Goal: Information Seeking & Learning: Learn about a topic

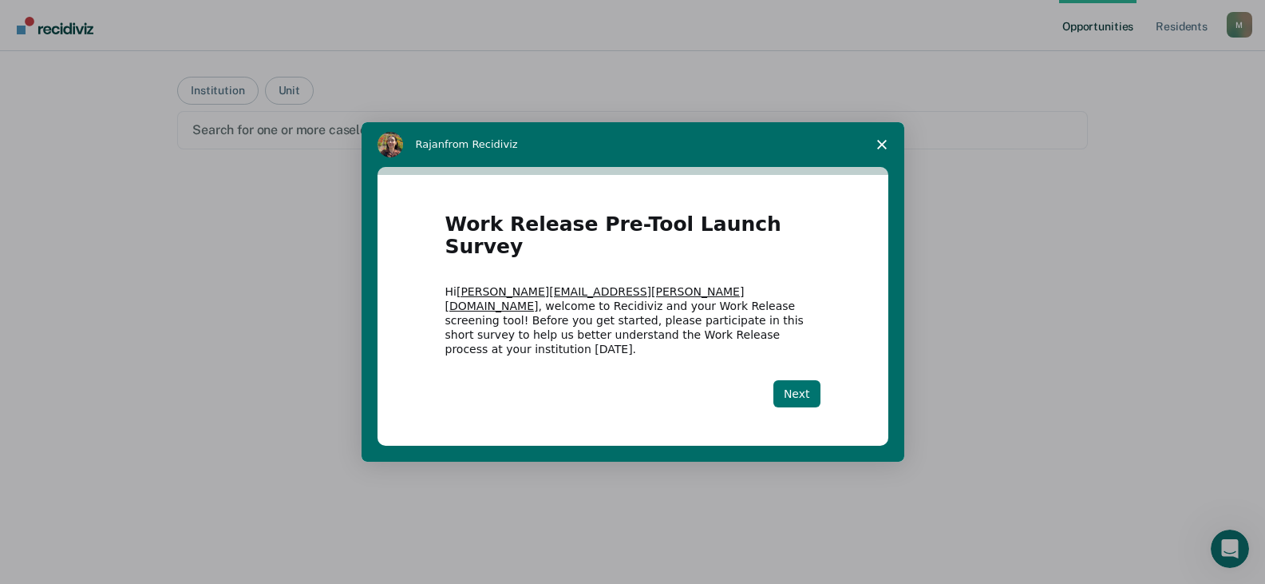
click at [805, 381] on button "Next" at bounding box center [797, 393] width 47 height 27
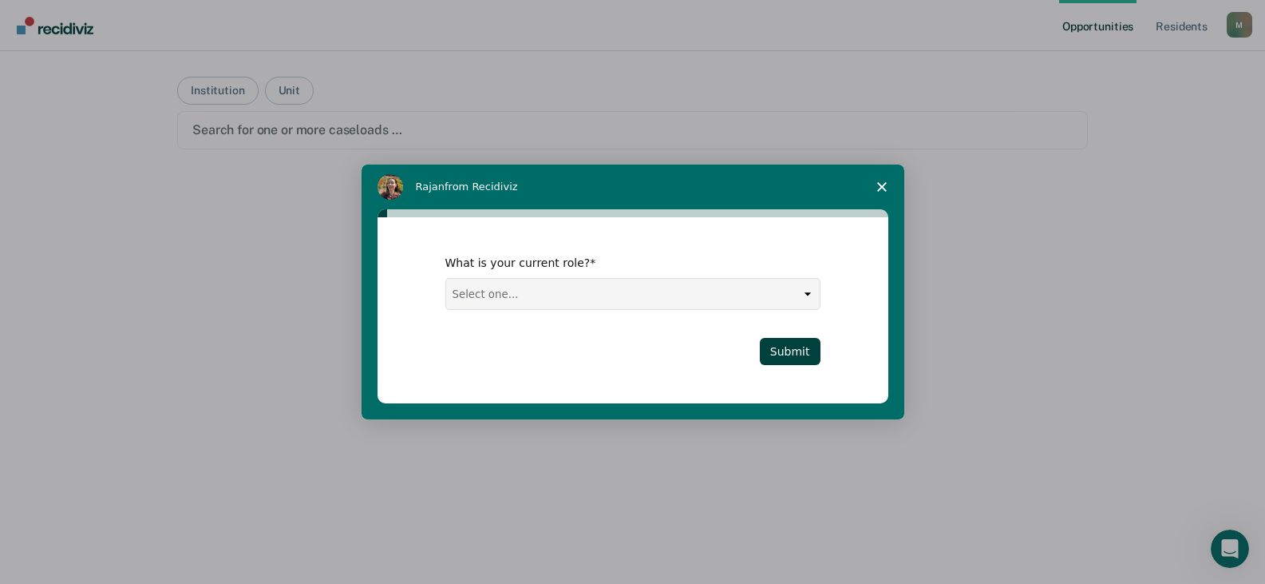
click at [801, 291] on select "Select one... Case Manager FUM Assistant [PERSON_NAME] [PERSON_NAME]" at bounding box center [633, 294] width 374 height 30
select select "Case Manager"
click at [446, 279] on select "Select one... Case Manager FUM Assistant Warden Warden" at bounding box center [633, 294] width 374 height 30
click at [805, 350] on button "Submit" at bounding box center [790, 351] width 61 height 27
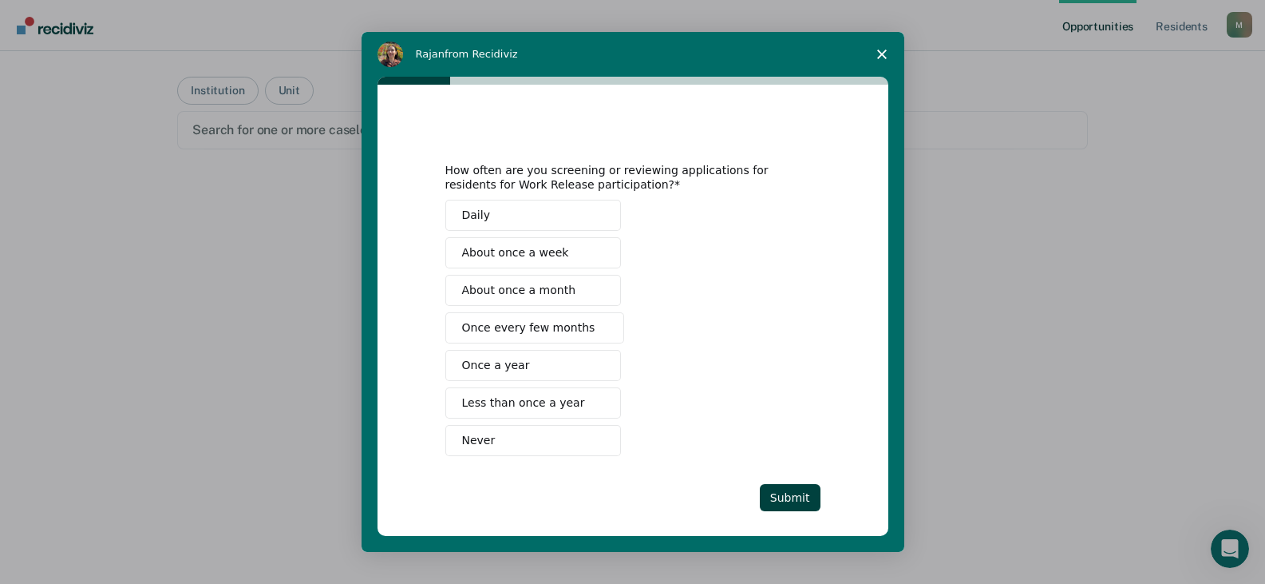
click at [883, 50] on icon "Close survey" at bounding box center [882, 54] width 10 height 10
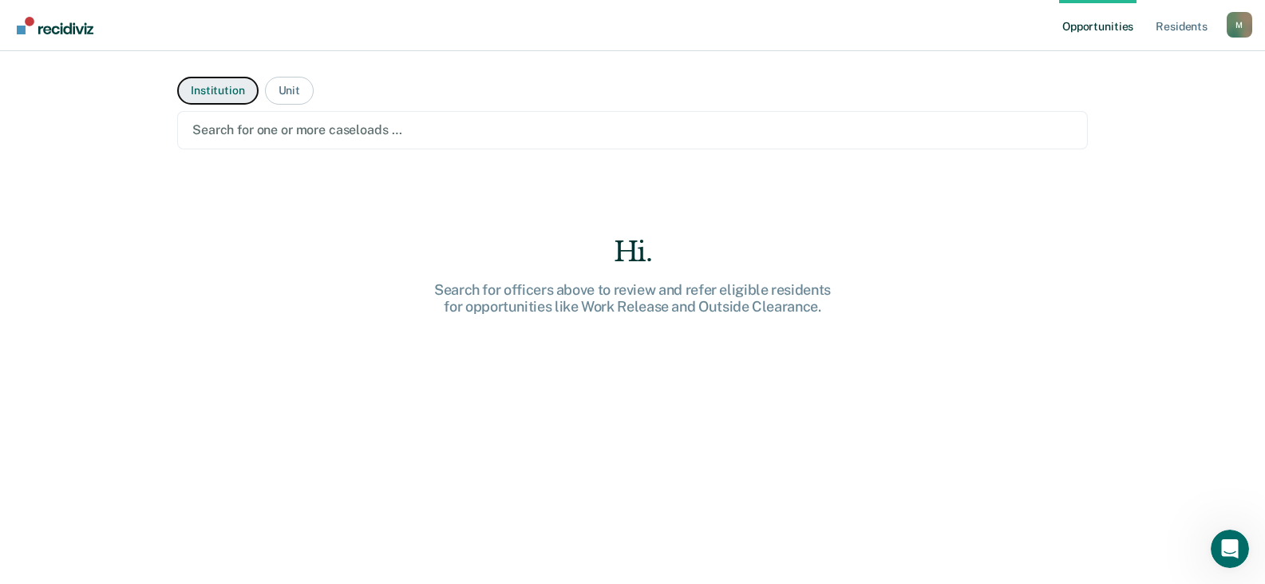
click at [212, 91] on button "Institution" at bounding box center [217, 91] width 81 height 28
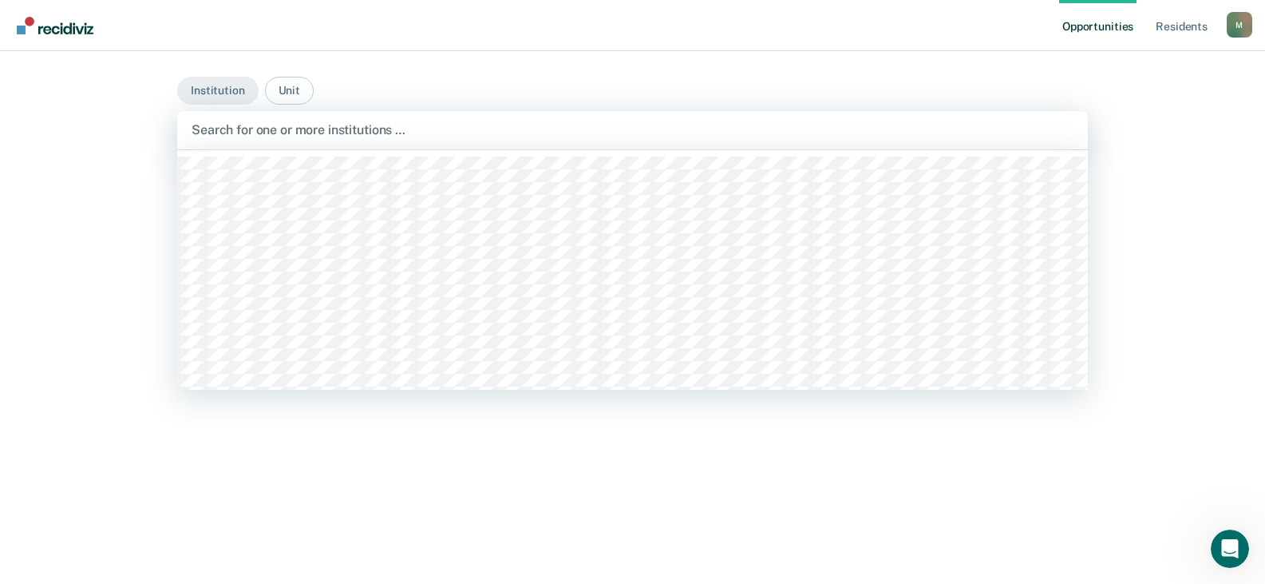
click at [382, 137] on div at bounding box center [633, 130] width 882 height 18
type input "Oza"
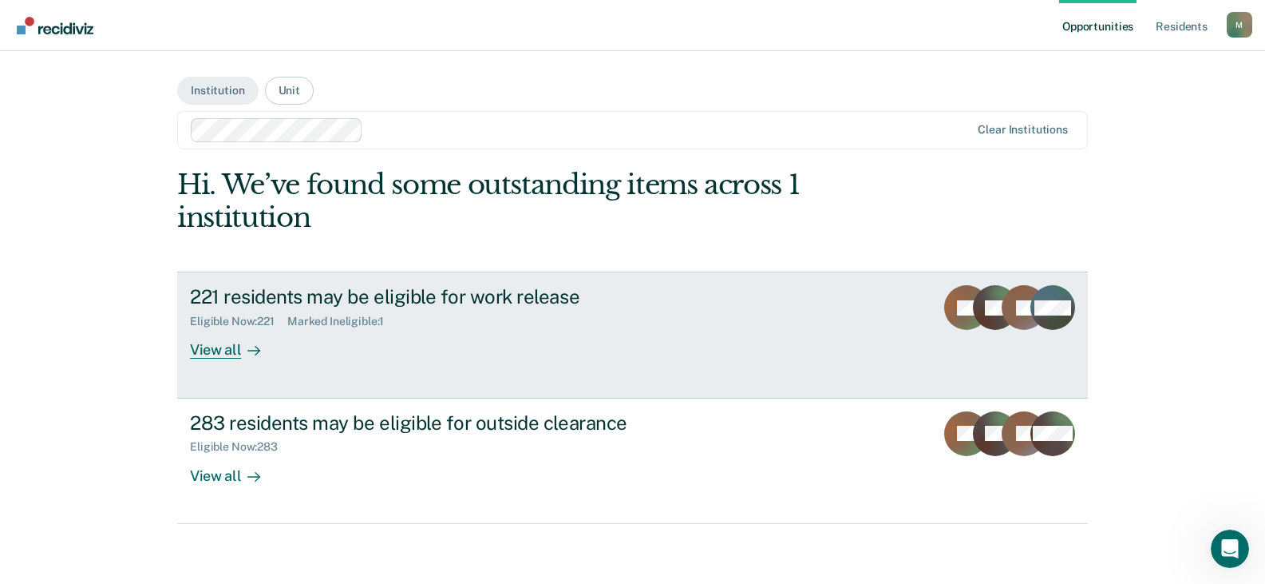
click at [443, 300] on div "221 residents may be eligible for work release" at bounding box center [470, 296] width 560 height 23
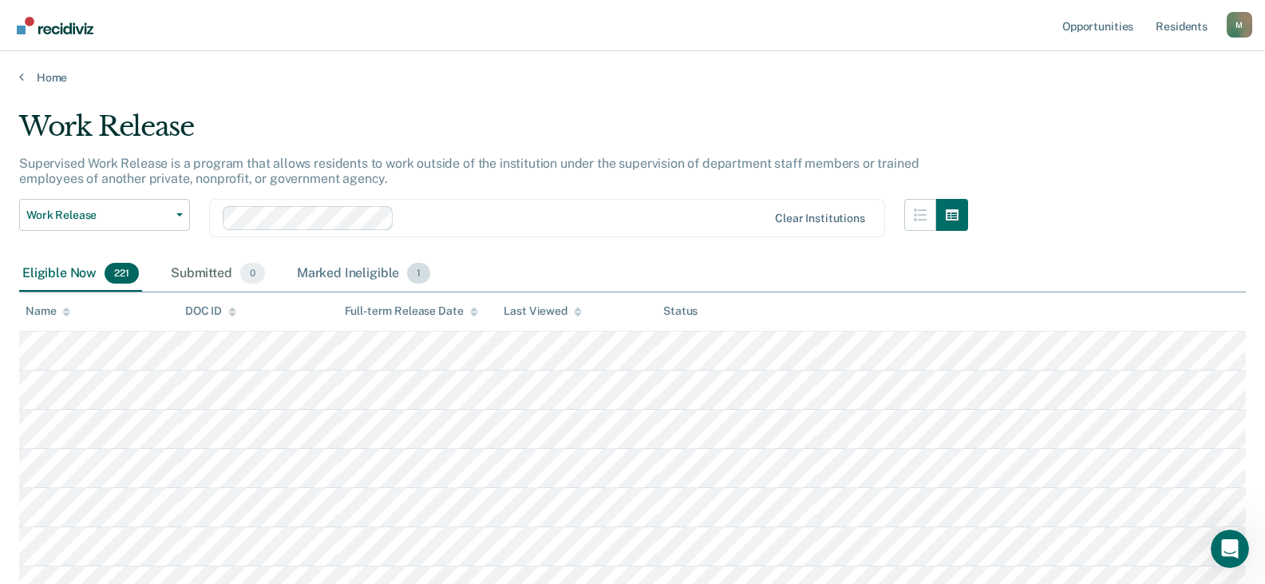
click at [375, 279] on div "Marked Ineligible 1" at bounding box center [364, 273] width 140 height 35
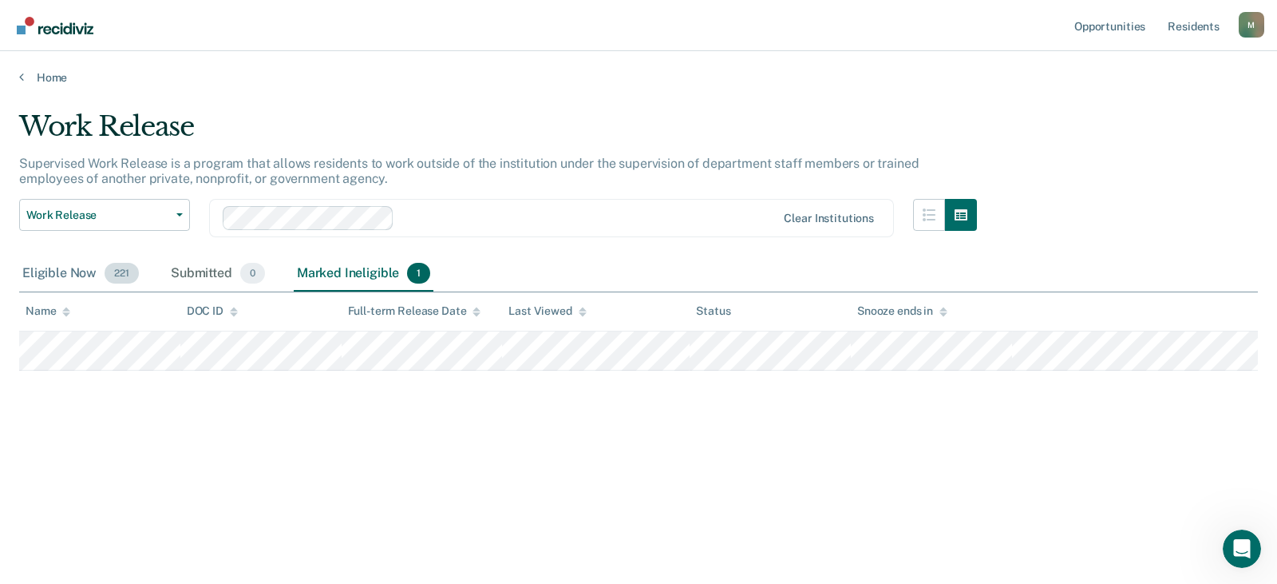
click at [93, 269] on div "Eligible Now 221" at bounding box center [80, 273] width 123 height 35
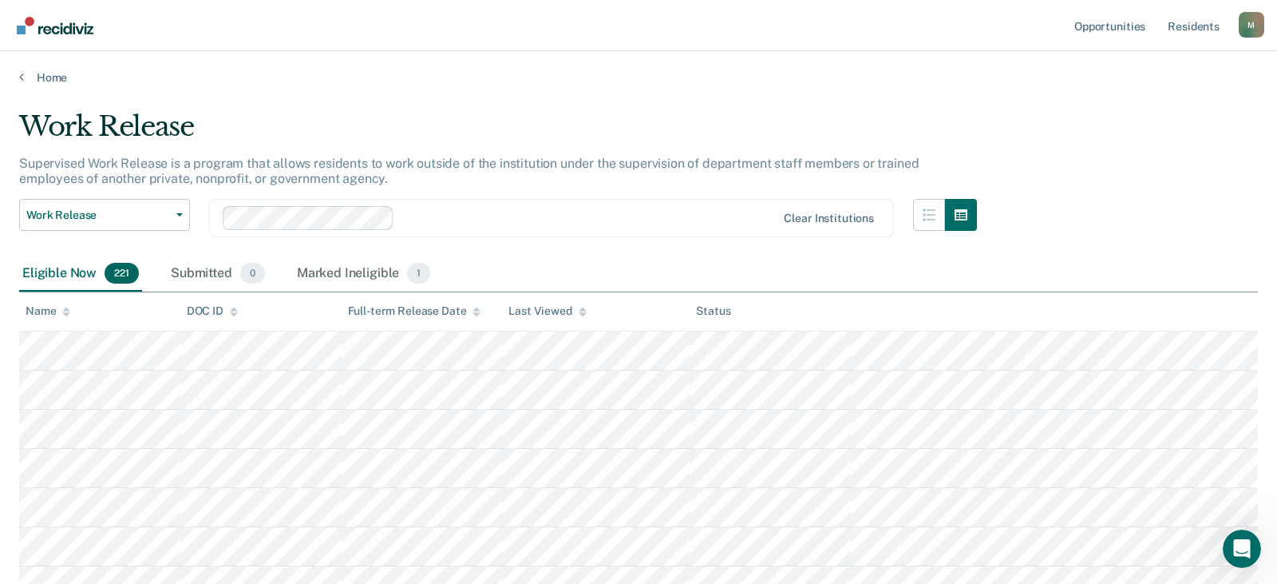
click at [69, 275] on div "Eligible Now 221" at bounding box center [80, 273] width 123 height 35
click at [1233, 23] on div "M" at bounding box center [1240, 25] width 26 height 26
click at [690, 135] on div "Work Release" at bounding box center [493, 133] width 949 height 46
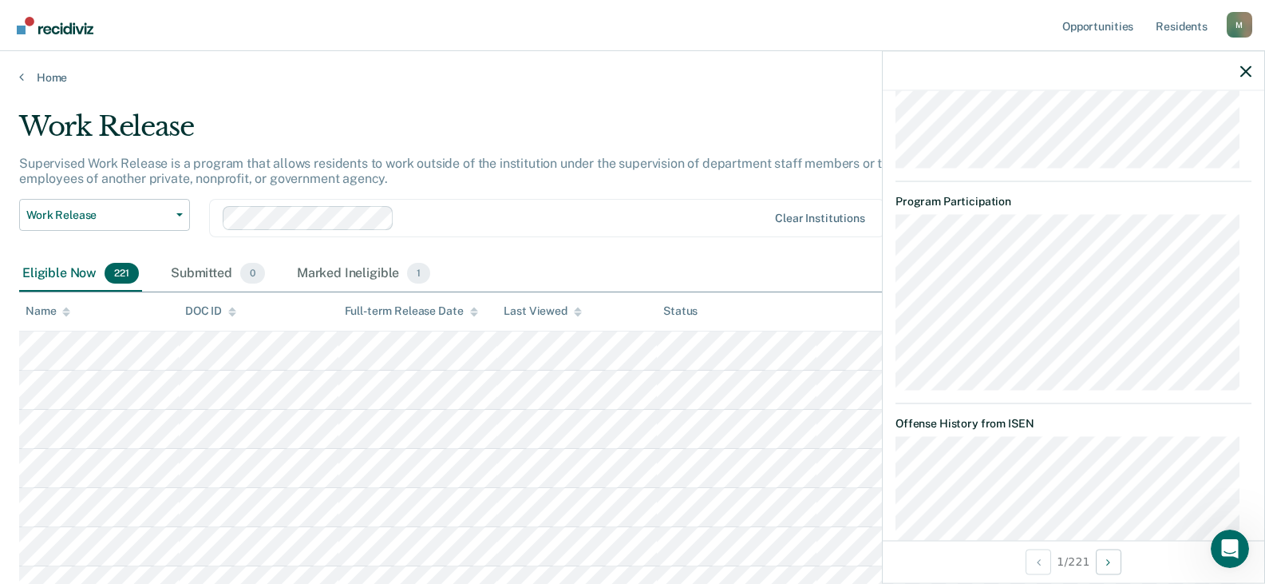
scroll to position [1356, 0]
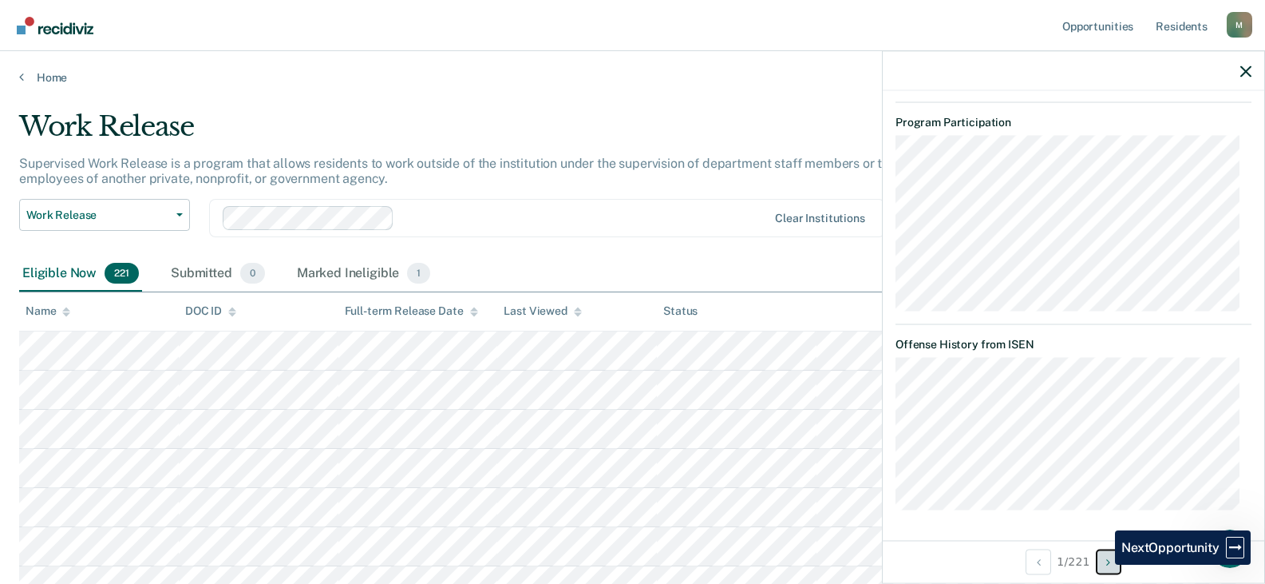
click at [1106, 564] on button "Next Opportunity" at bounding box center [1109, 561] width 26 height 26
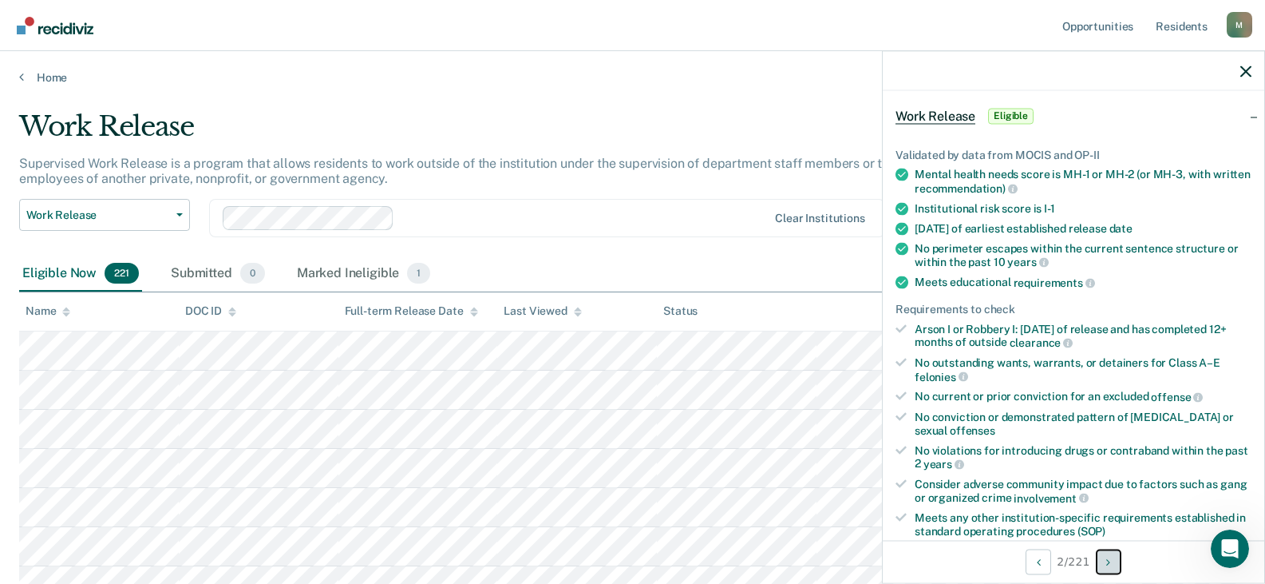
scroll to position [0, 0]
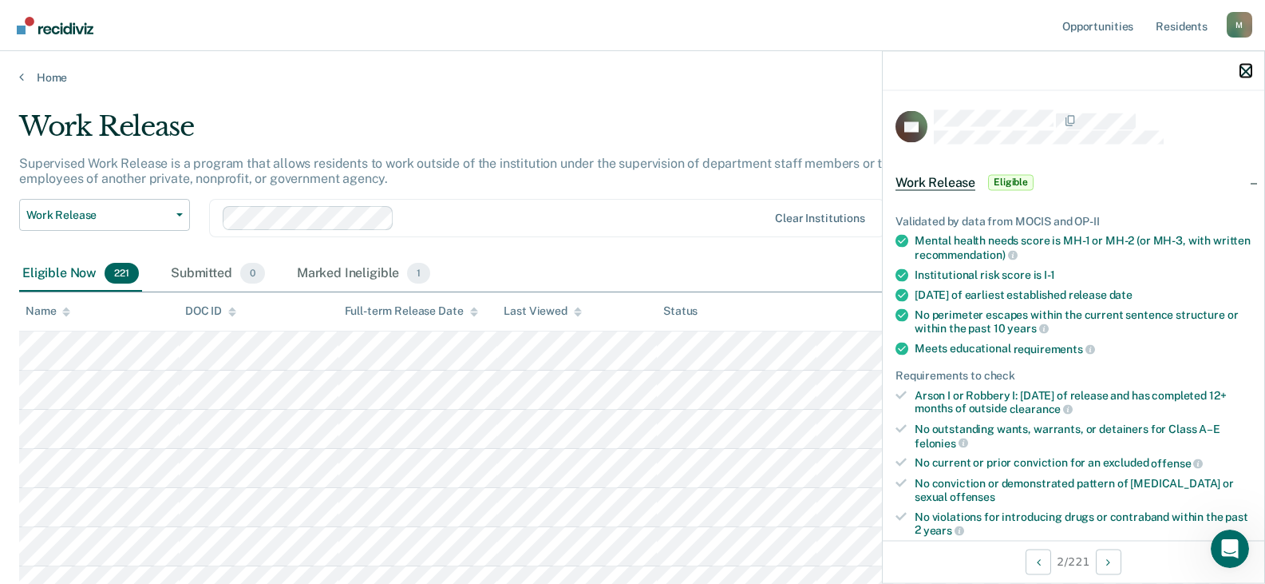
click at [1244, 69] on icon "button" at bounding box center [1245, 70] width 11 height 11
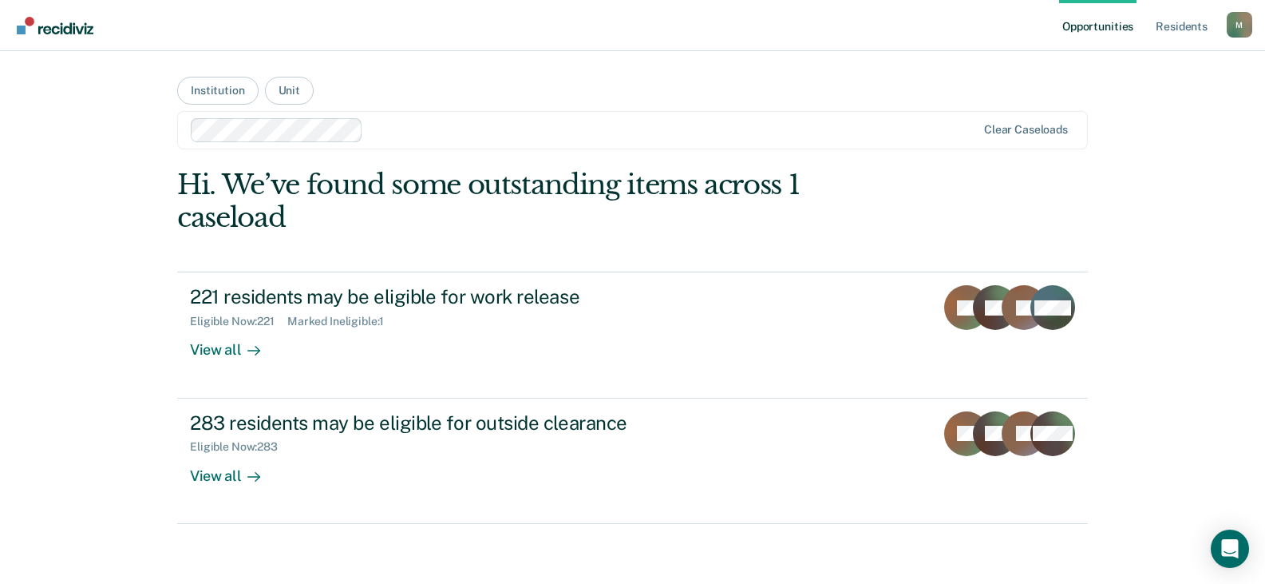
drag, startPoint x: 1225, startPoint y: 0, endPoint x: 841, endPoint y: 51, distance: 386.6
click at [841, 51] on main "Institution Unit Clear caseloads Hi. We’ve found some outstanding items across …" at bounding box center [632, 300] width 949 height 498
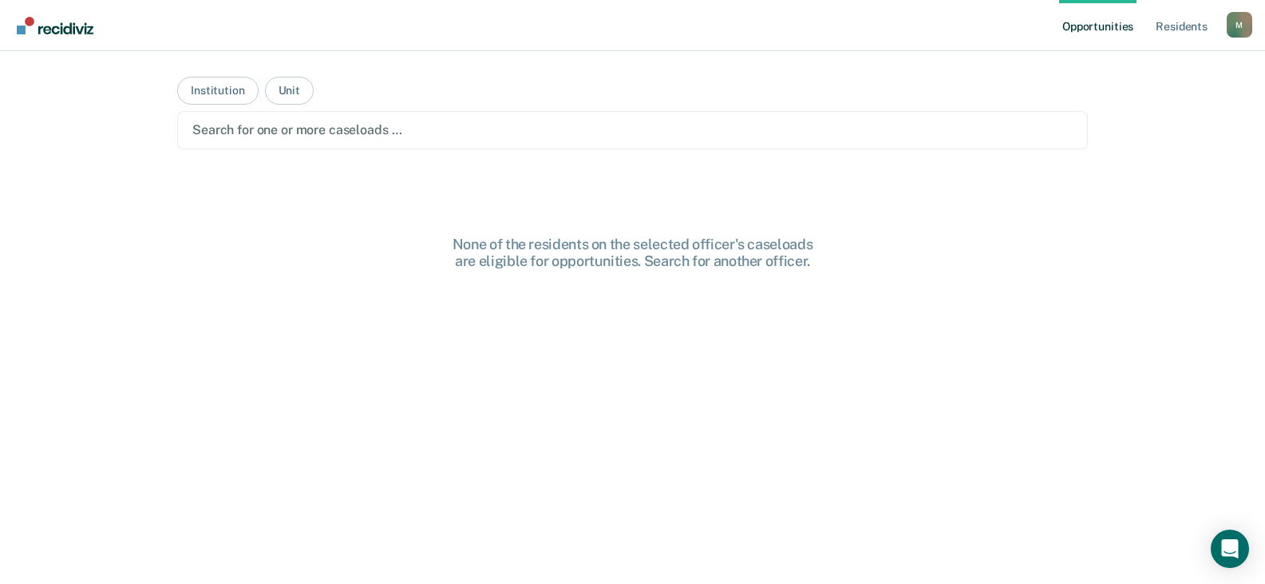
click at [1244, 26] on div "M" at bounding box center [1240, 25] width 26 height 26
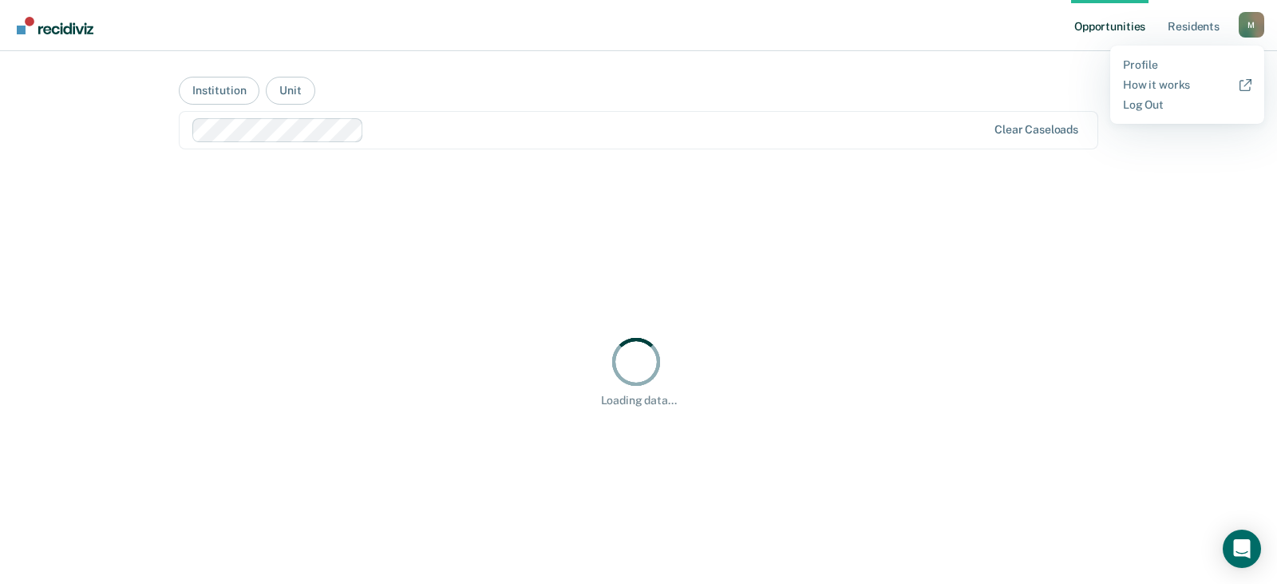
click at [983, 69] on main "Institution Unit Clear caseloads Loading data..." at bounding box center [639, 298] width 958 height 494
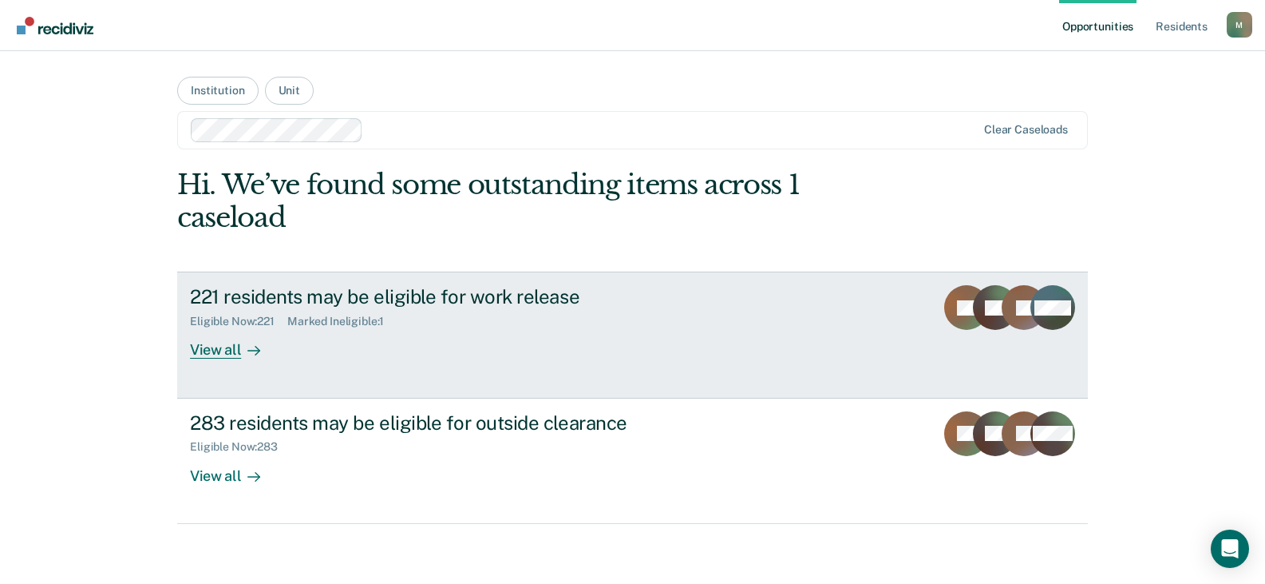
click at [485, 279] on link "221 residents may be eligible for work release Eligible Now : 221 Marked Inelig…" at bounding box center [632, 334] width 911 height 126
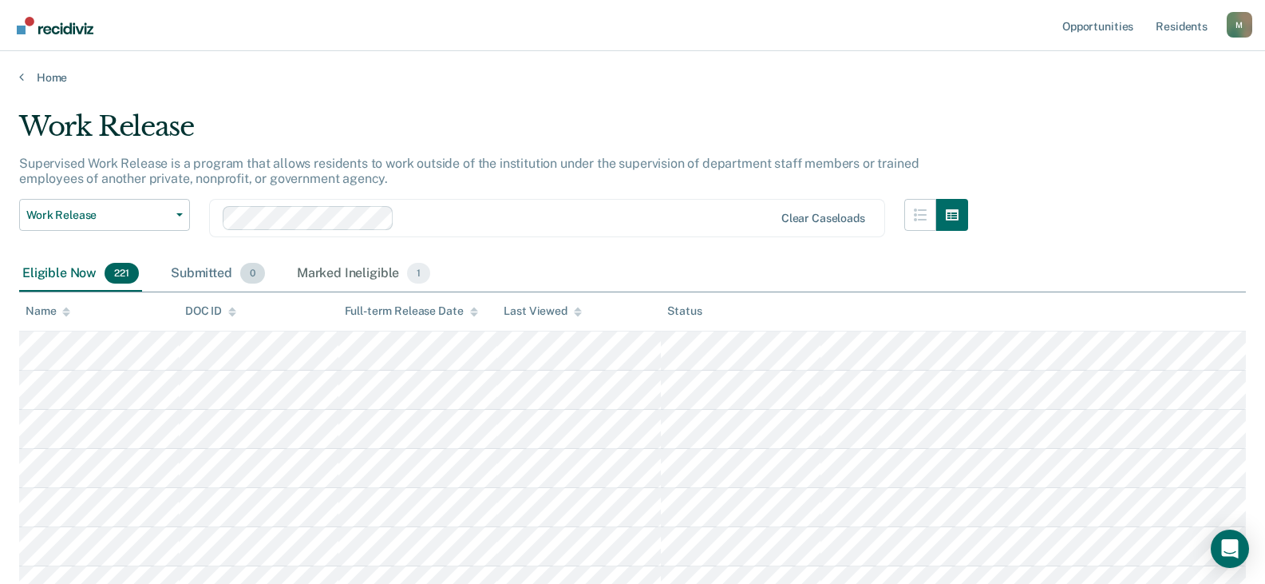
click at [200, 277] on div "Submitted 0" at bounding box center [218, 273] width 101 height 35
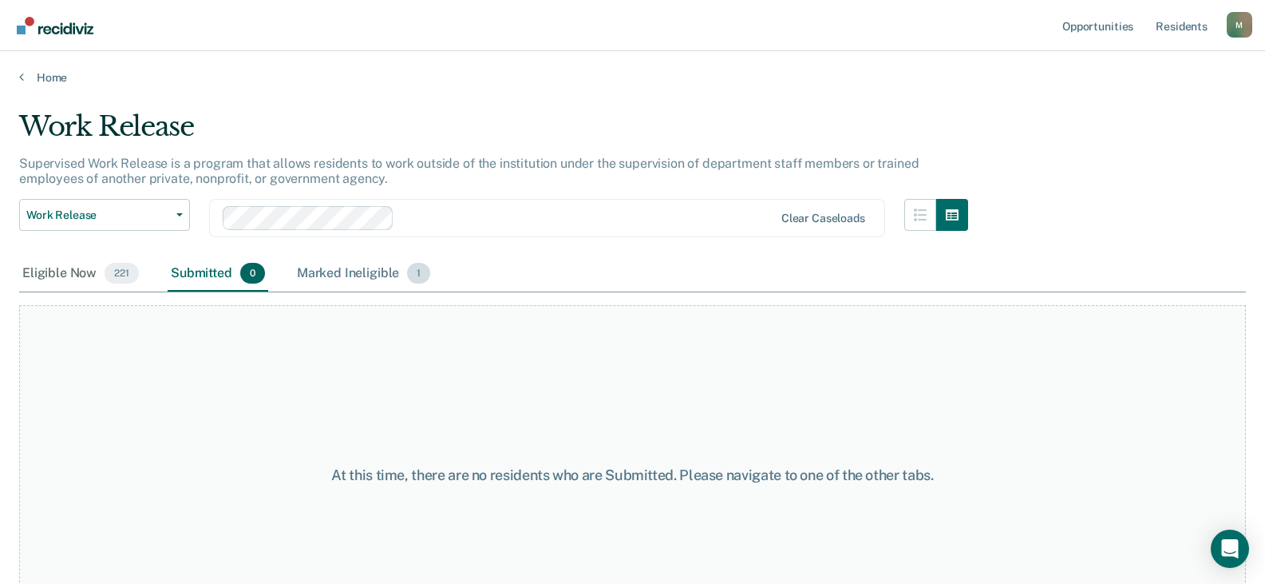
click at [369, 274] on div "Marked Ineligible 1" at bounding box center [364, 273] width 140 height 35
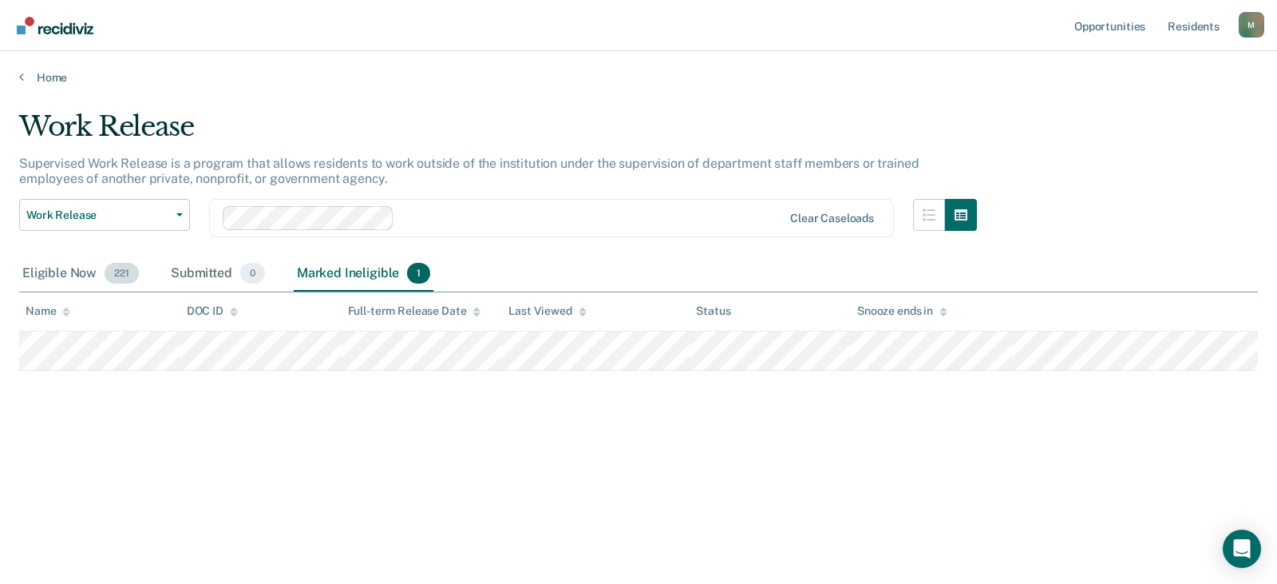
click at [61, 269] on div "Eligible Now 221" at bounding box center [80, 273] width 123 height 35
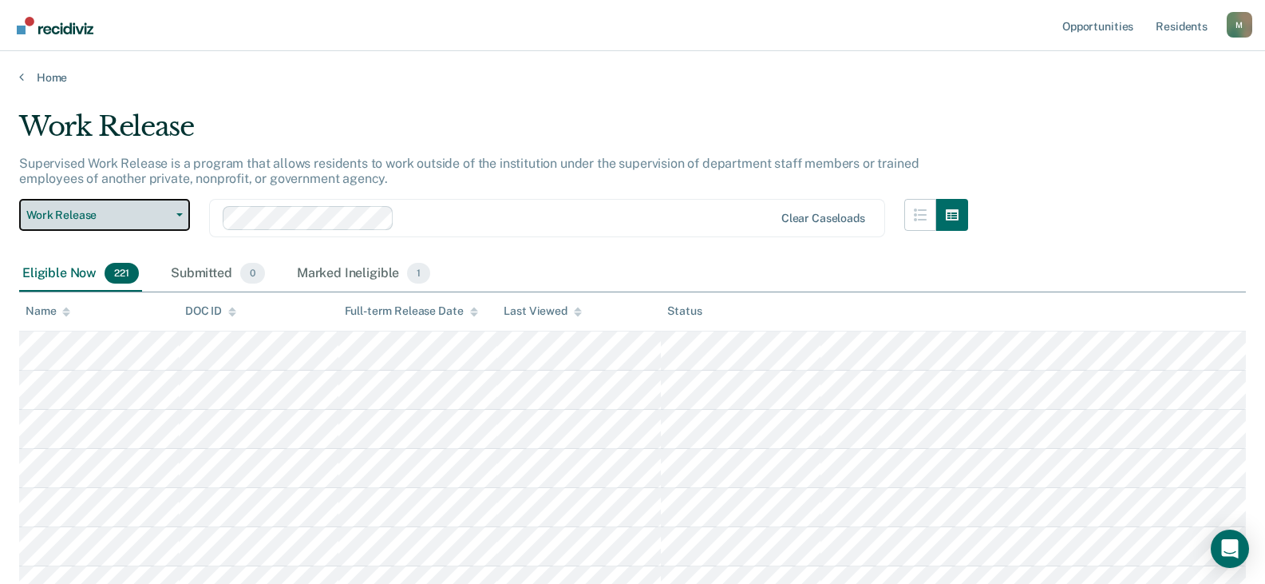
click at [156, 209] on span "Work Release" at bounding box center [98, 215] width 144 height 14
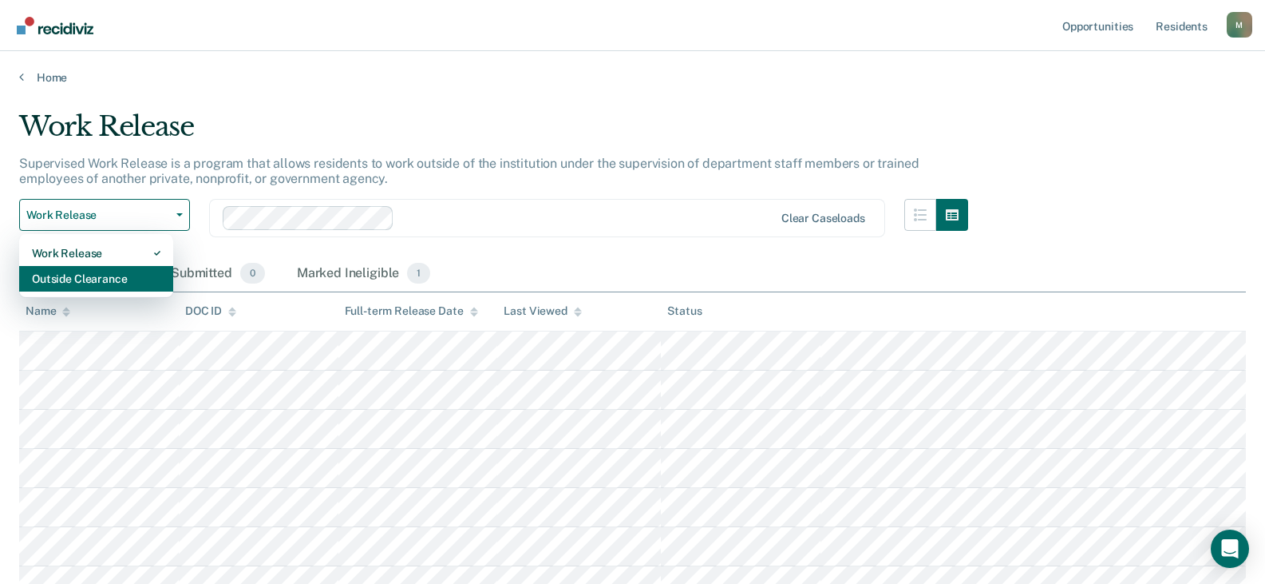
click at [76, 283] on div "Outside Clearance" at bounding box center [96, 279] width 129 height 26
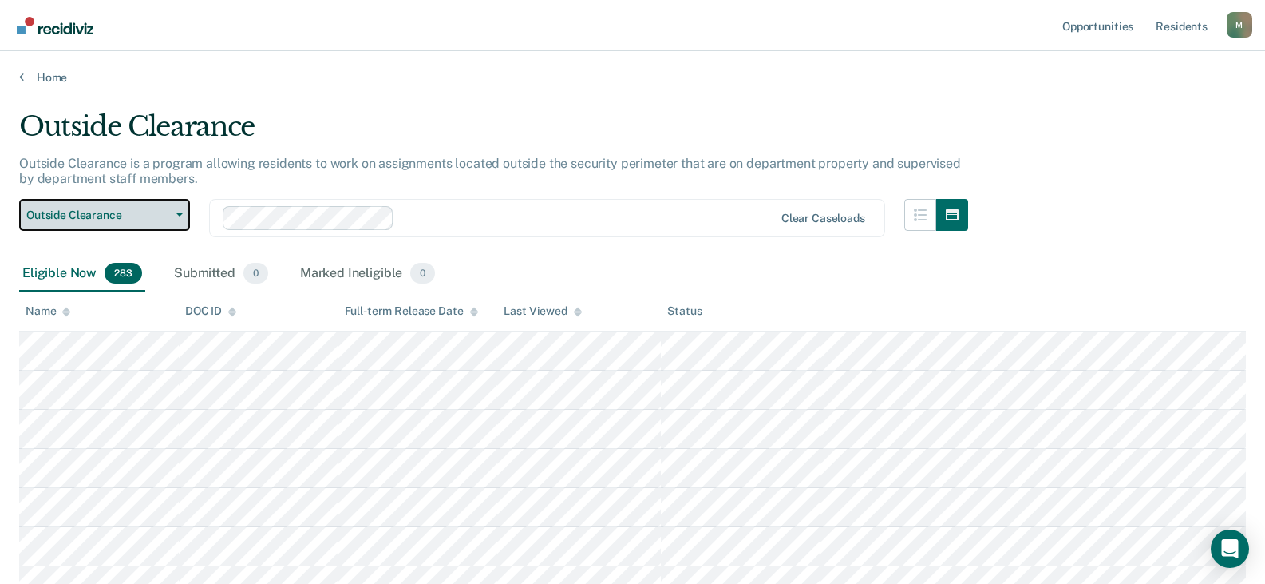
click at [152, 212] on span "Outside Clearance" at bounding box center [98, 215] width 144 height 14
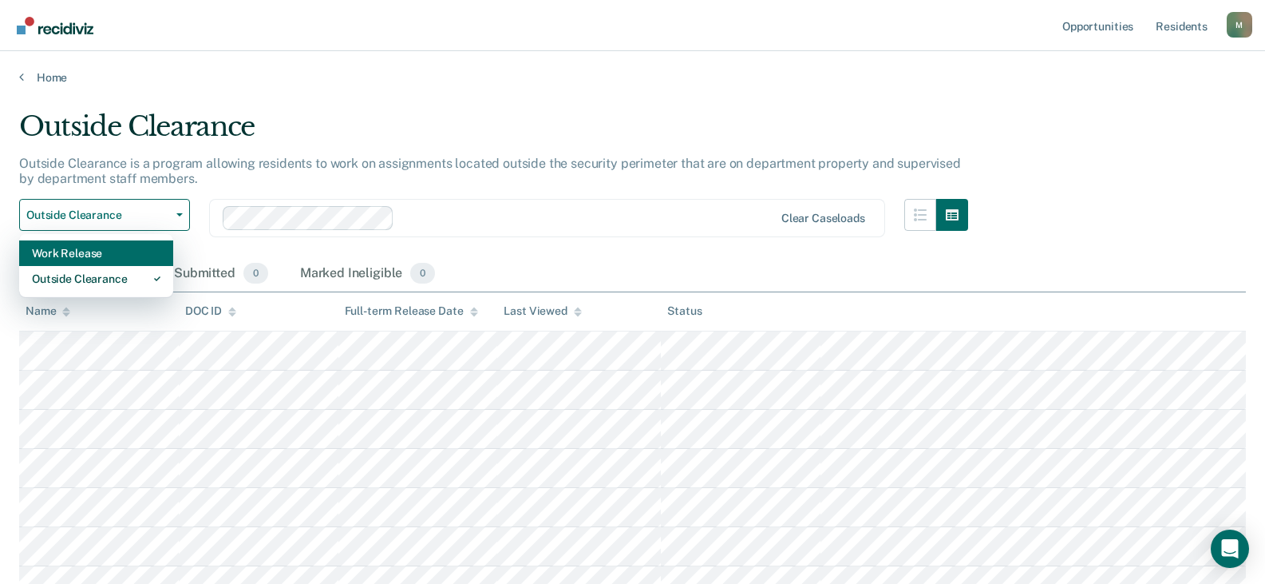
click at [102, 252] on div "Work Release" at bounding box center [96, 253] width 129 height 26
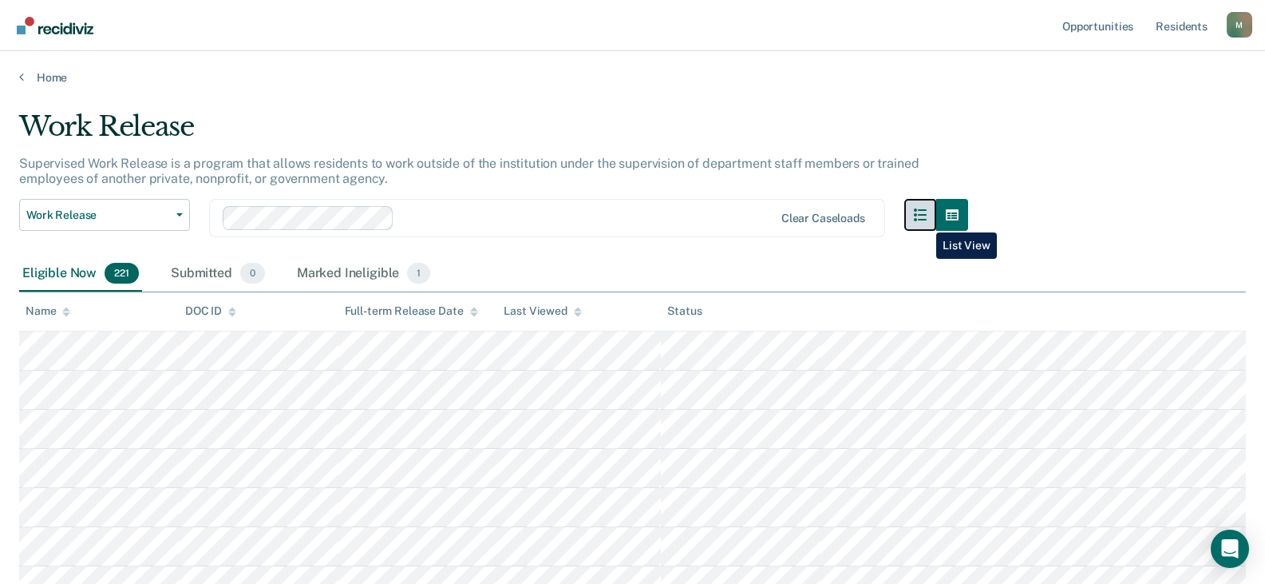
click at [924, 220] on icon "button" at bounding box center [920, 214] width 13 height 13
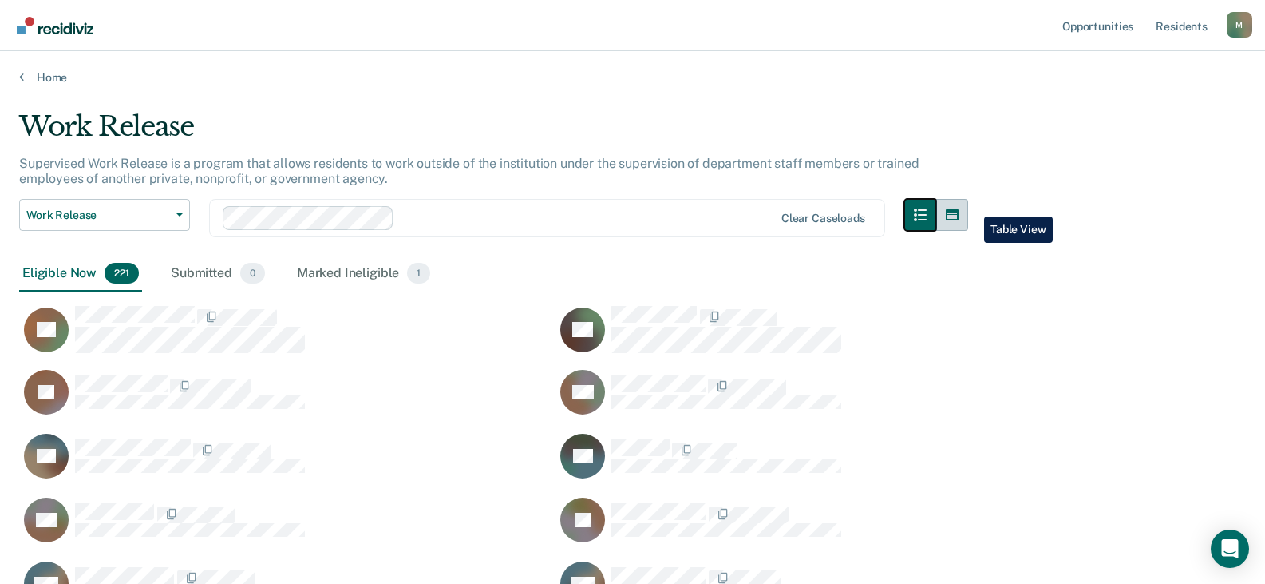
scroll to position [7266, 1215]
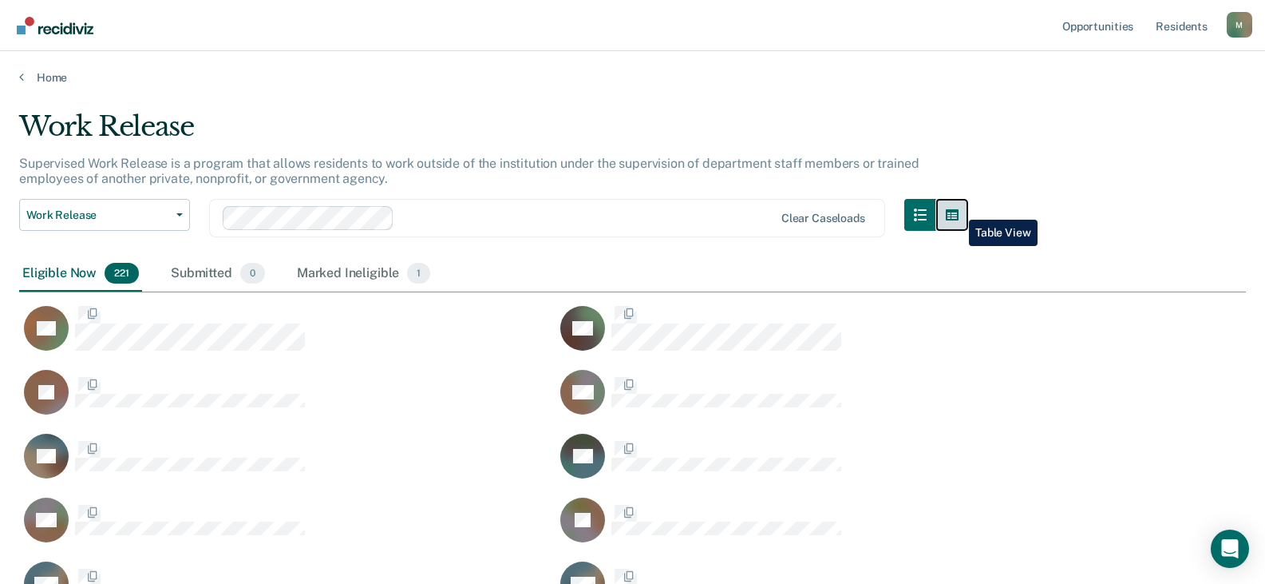
click at [959, 210] on icon "button" at bounding box center [952, 214] width 13 height 11
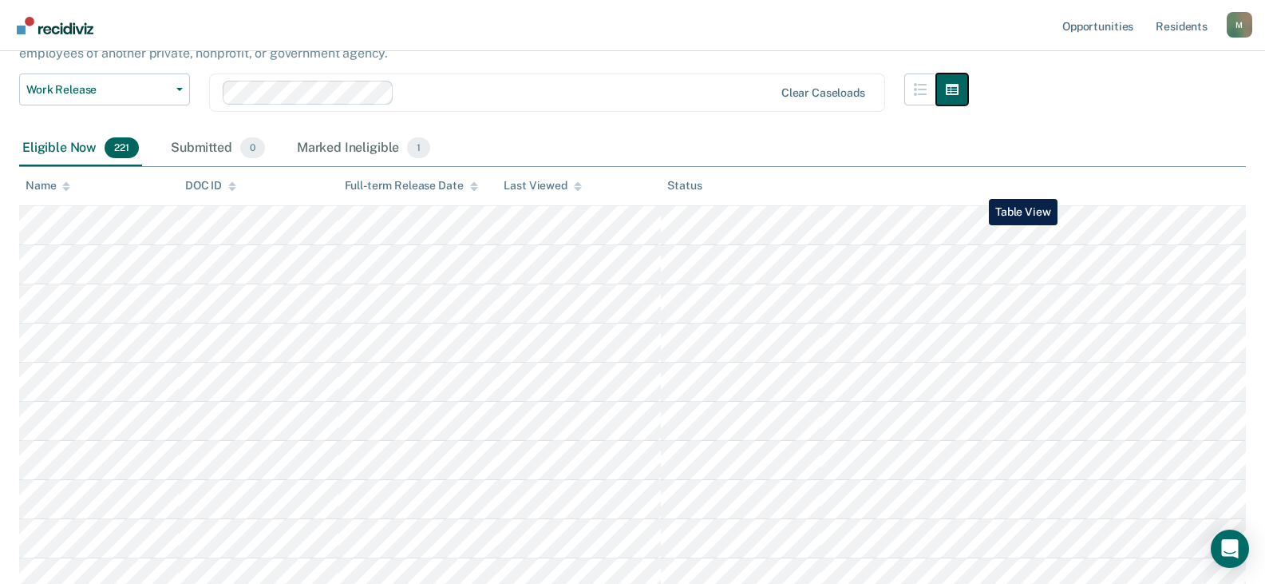
scroll to position [0, 0]
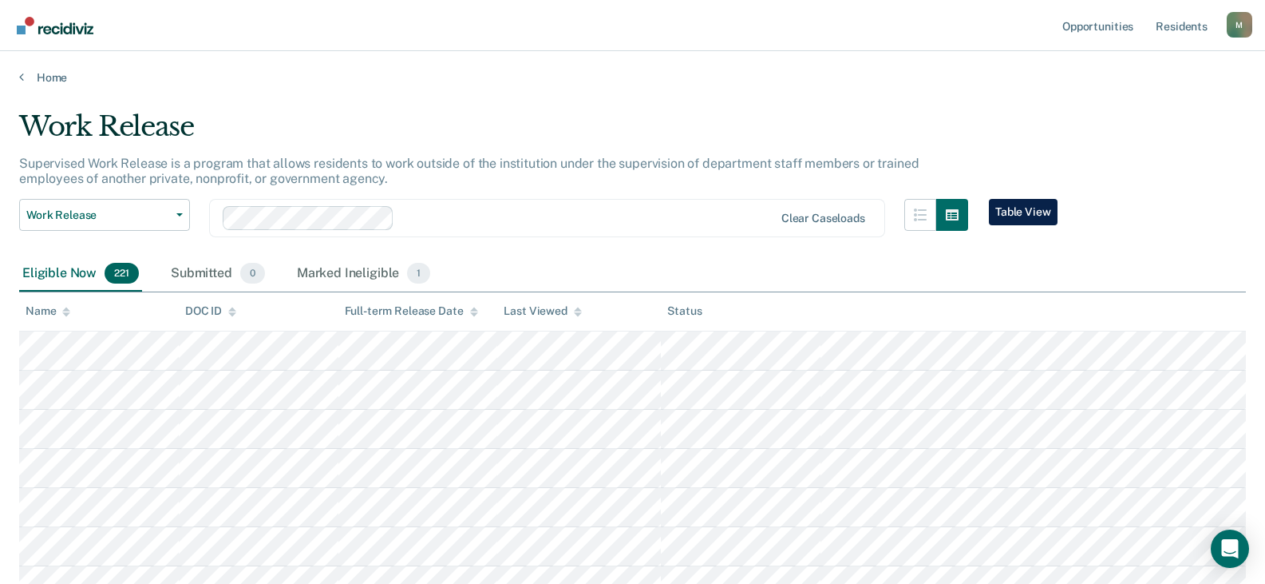
click at [1242, 22] on div "M" at bounding box center [1240, 25] width 26 height 26
click at [1183, 32] on link "Resident s" at bounding box center [1182, 25] width 58 height 51
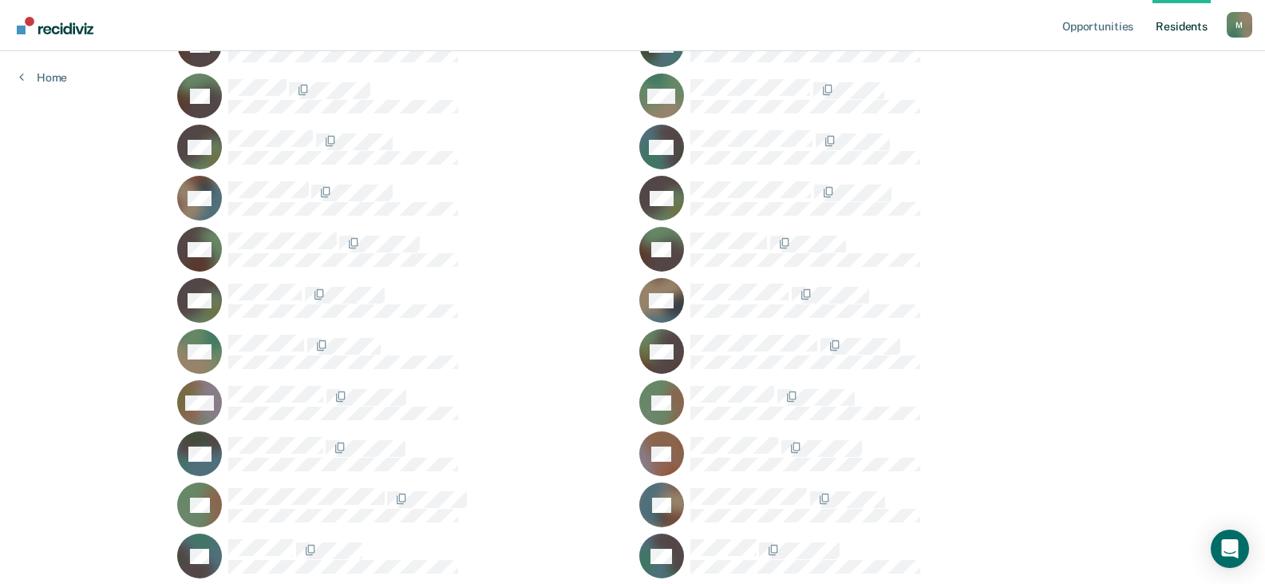
scroll to position [17270, 0]
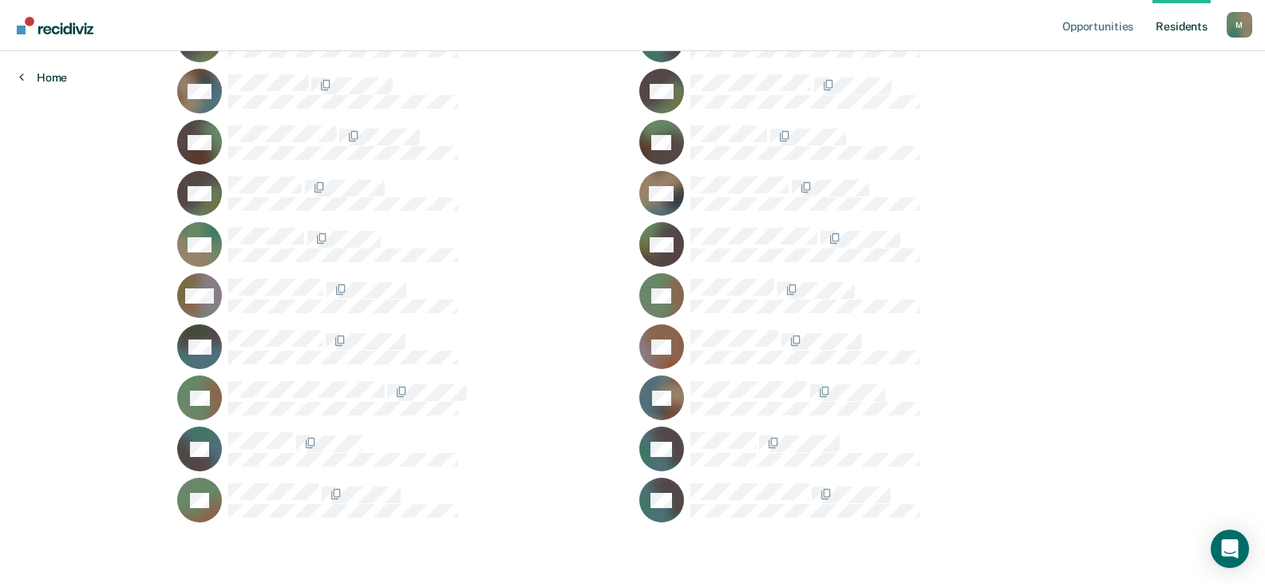
click at [46, 74] on link "Home" at bounding box center [43, 77] width 48 height 14
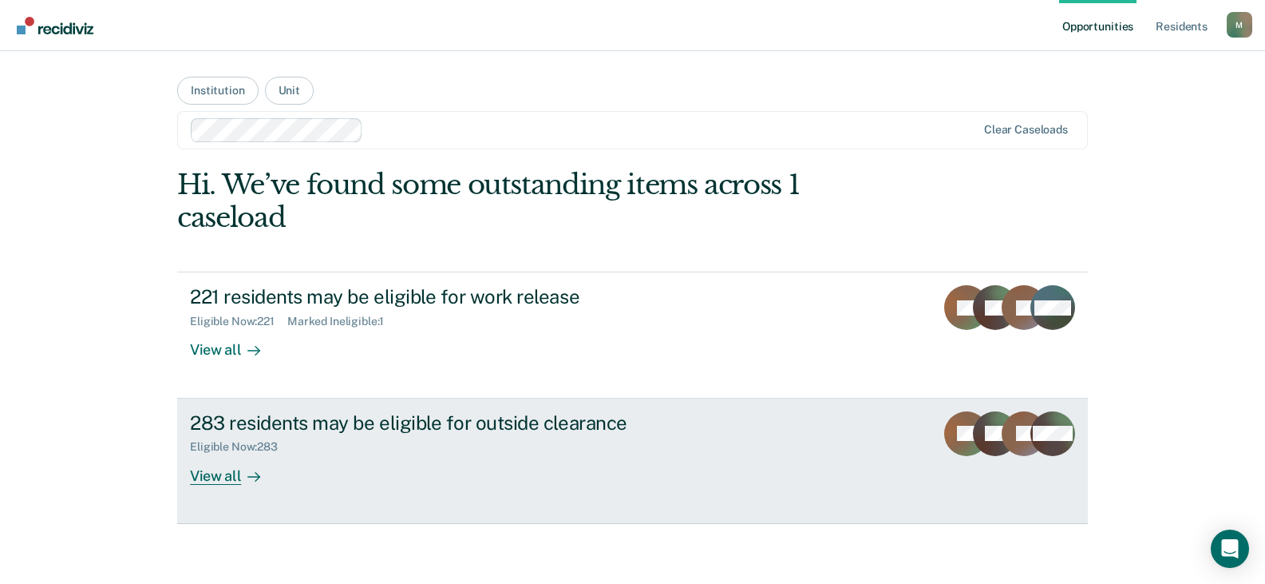
click at [408, 417] on div "283 residents may be eligible for outside clearance" at bounding box center [470, 422] width 560 height 23
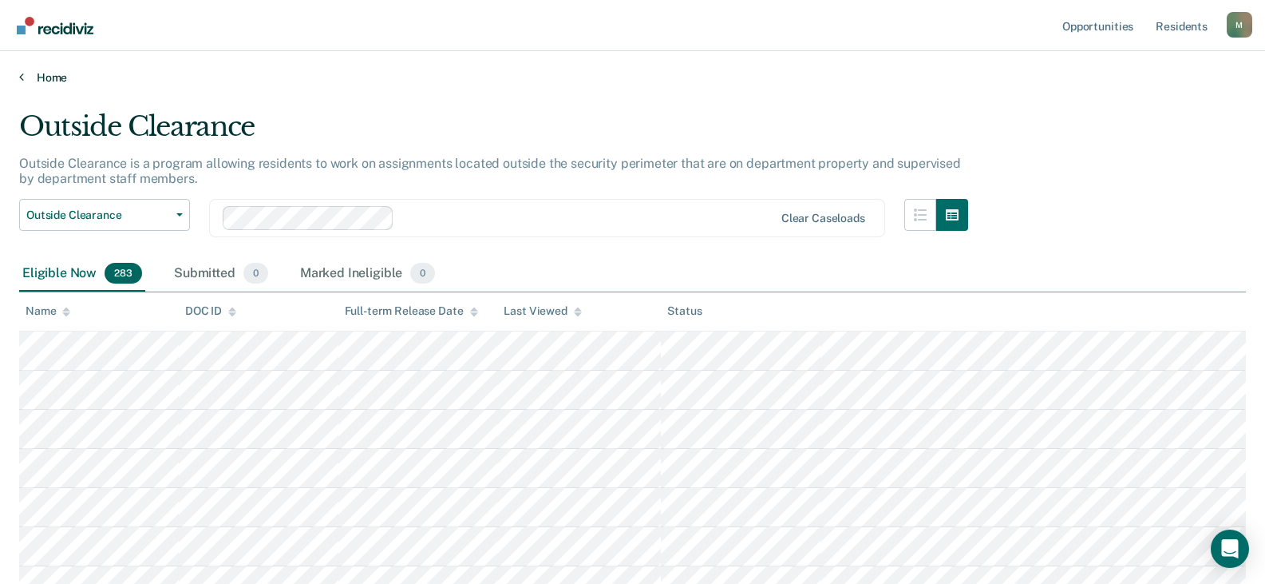
click at [42, 81] on link "Home" at bounding box center [632, 77] width 1227 height 14
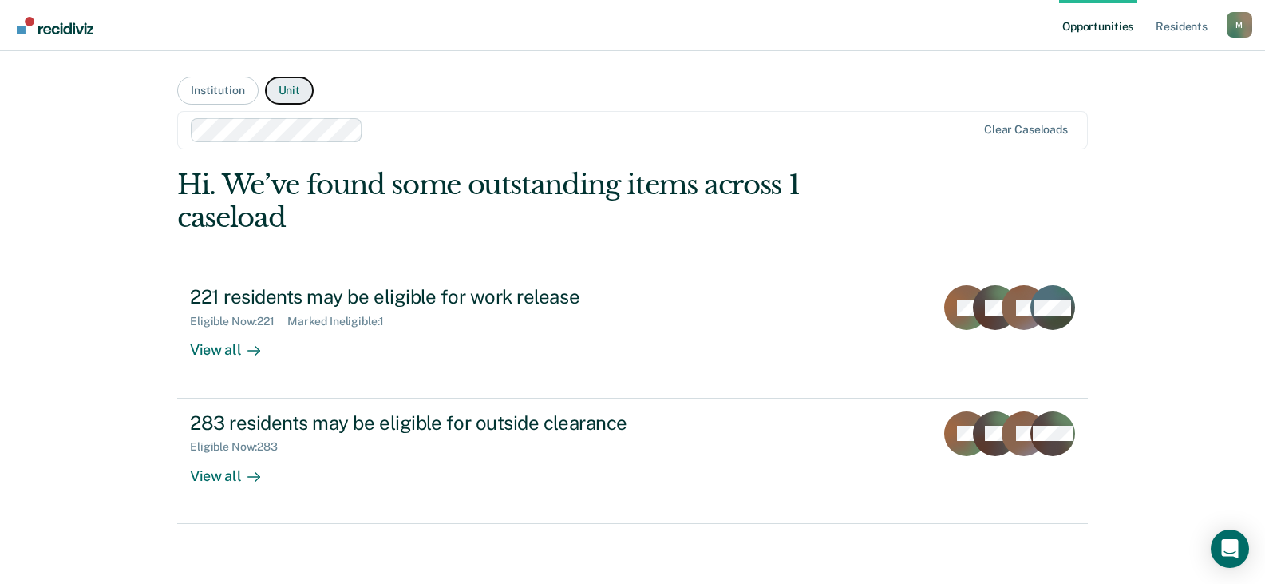
click at [275, 87] on button "Unit" at bounding box center [289, 91] width 49 height 28
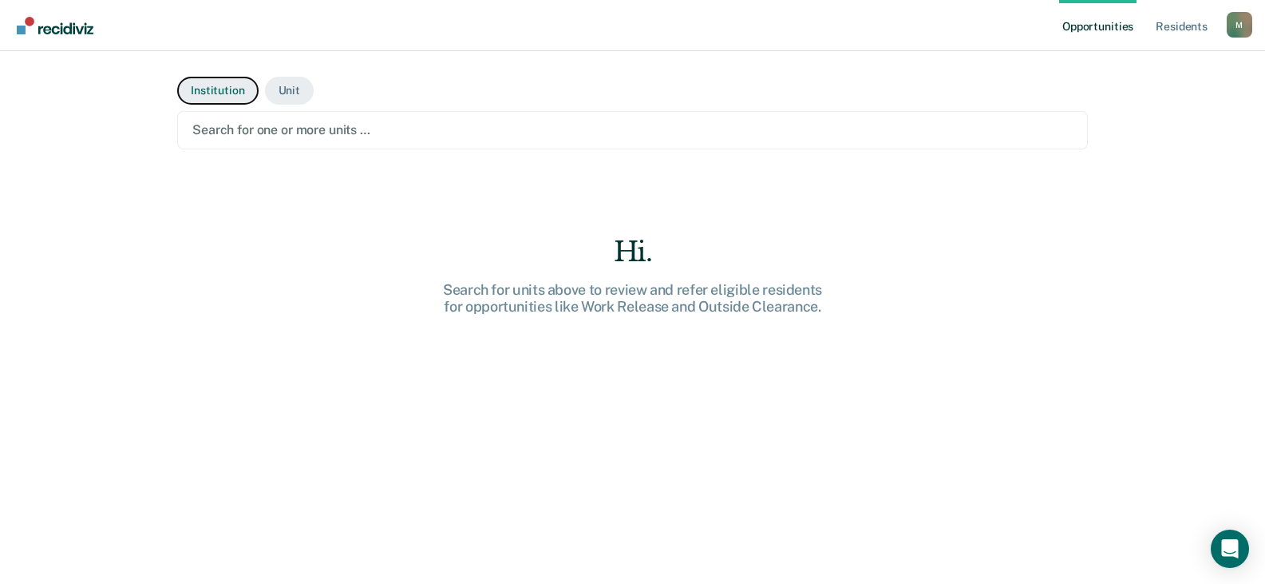
click at [201, 85] on button "Institution" at bounding box center [217, 91] width 81 height 28
click at [285, 298] on div "Hi. Search for institutions above to review and refer eligible residents for op…" at bounding box center [632, 437] width 911 height 405
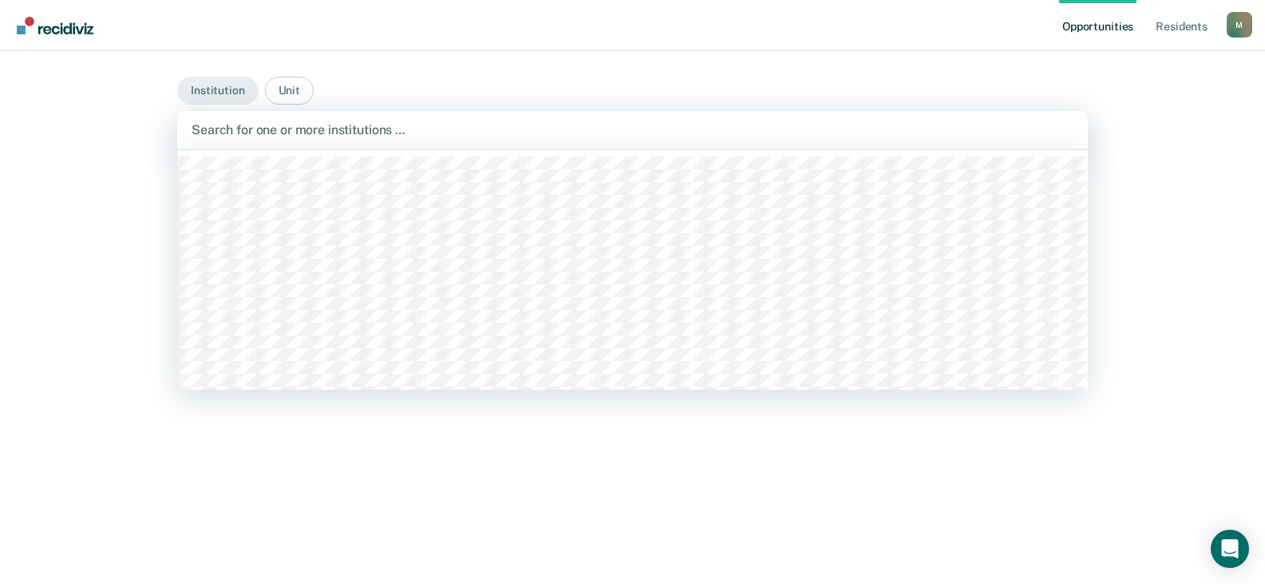
click at [291, 132] on div at bounding box center [633, 130] width 882 height 18
type input "[PERSON_NAME]"
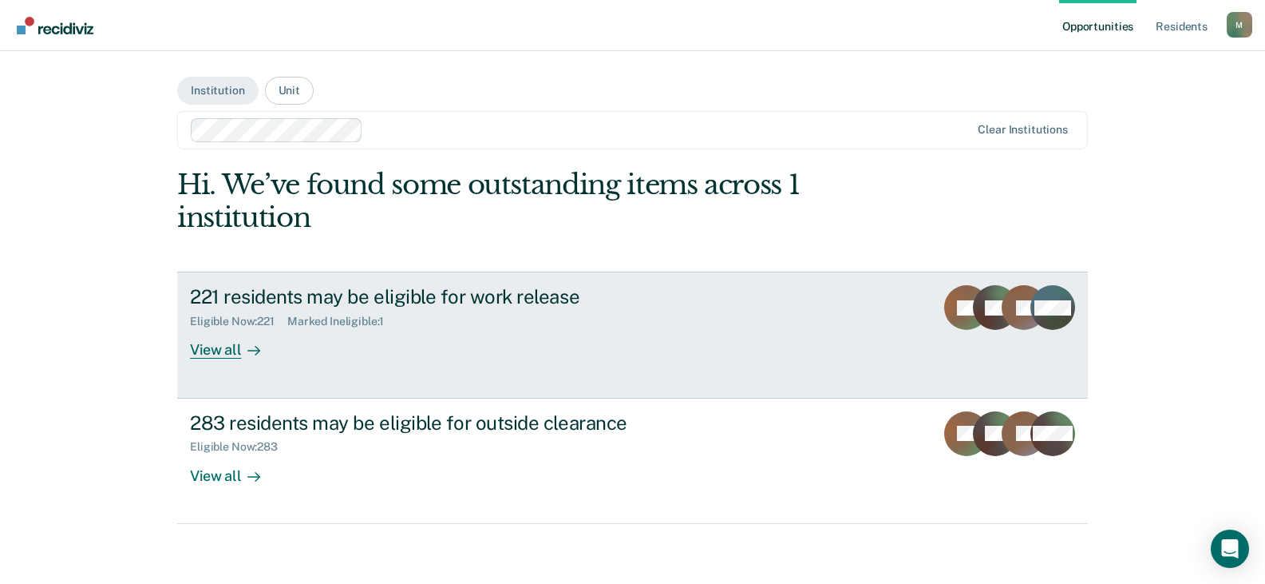
click at [449, 302] on div "221 residents may be eligible for work release" at bounding box center [470, 296] width 560 height 23
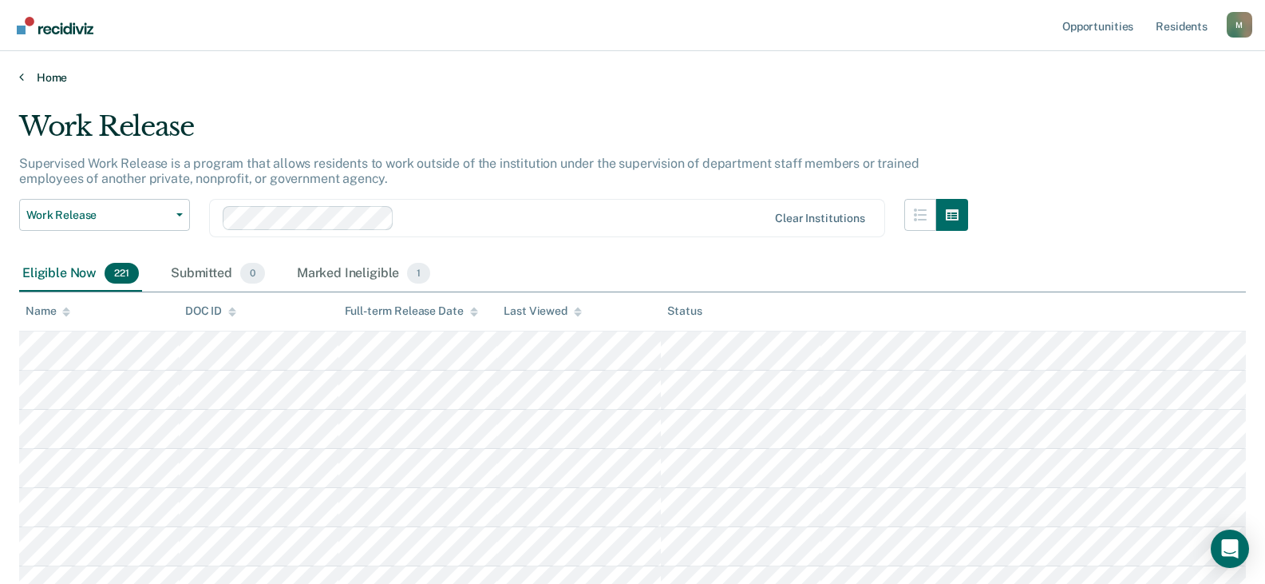
drag, startPoint x: 1145, startPoint y: 1, endPoint x: 766, endPoint y: 70, distance: 384.7
click at [766, 70] on link "Home" at bounding box center [632, 77] width 1227 height 14
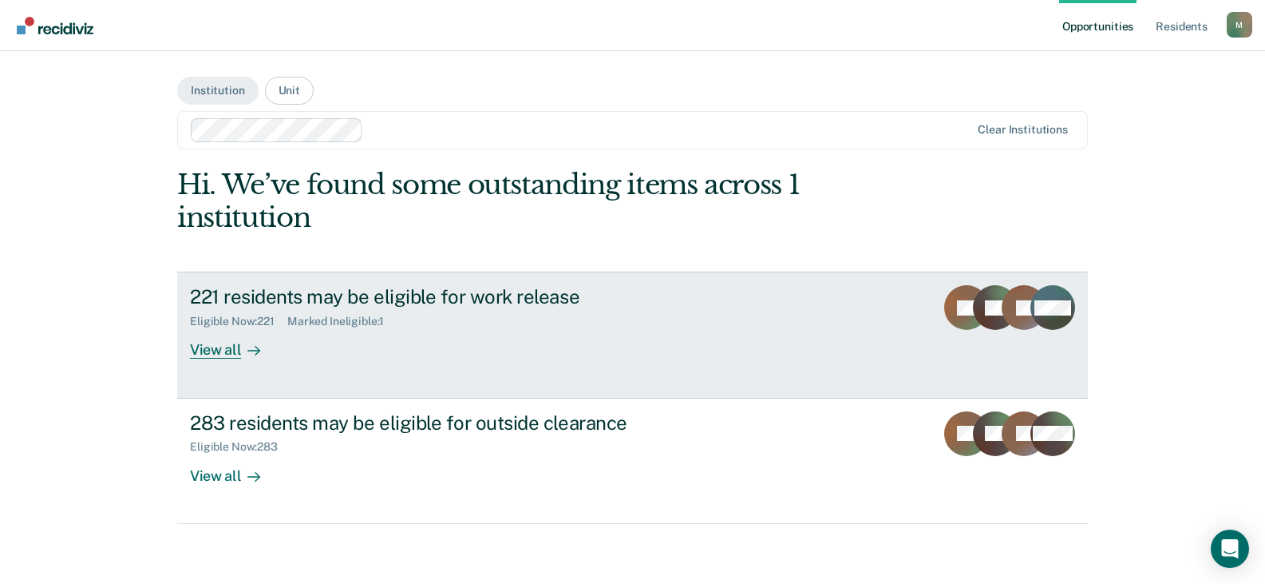
click at [336, 308] on div "221 residents may be eligible for work release" at bounding box center [470, 296] width 560 height 23
click at [437, 299] on div "221 residents may be eligible for work release" at bounding box center [470, 296] width 560 height 23
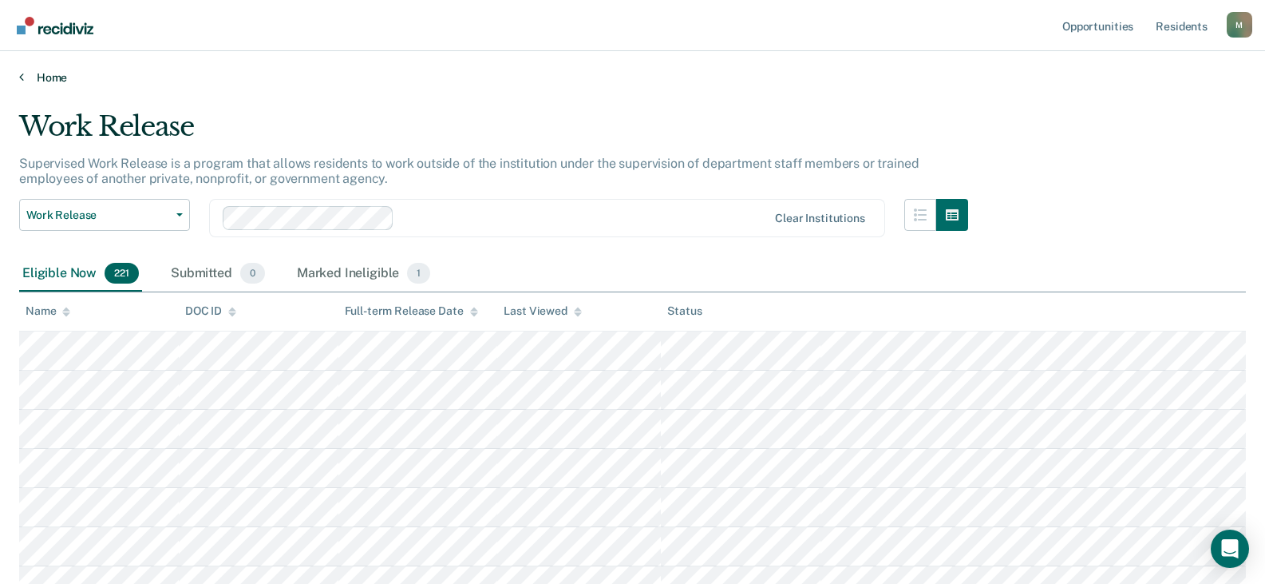
click at [44, 77] on link "Home" at bounding box center [632, 77] width 1227 height 14
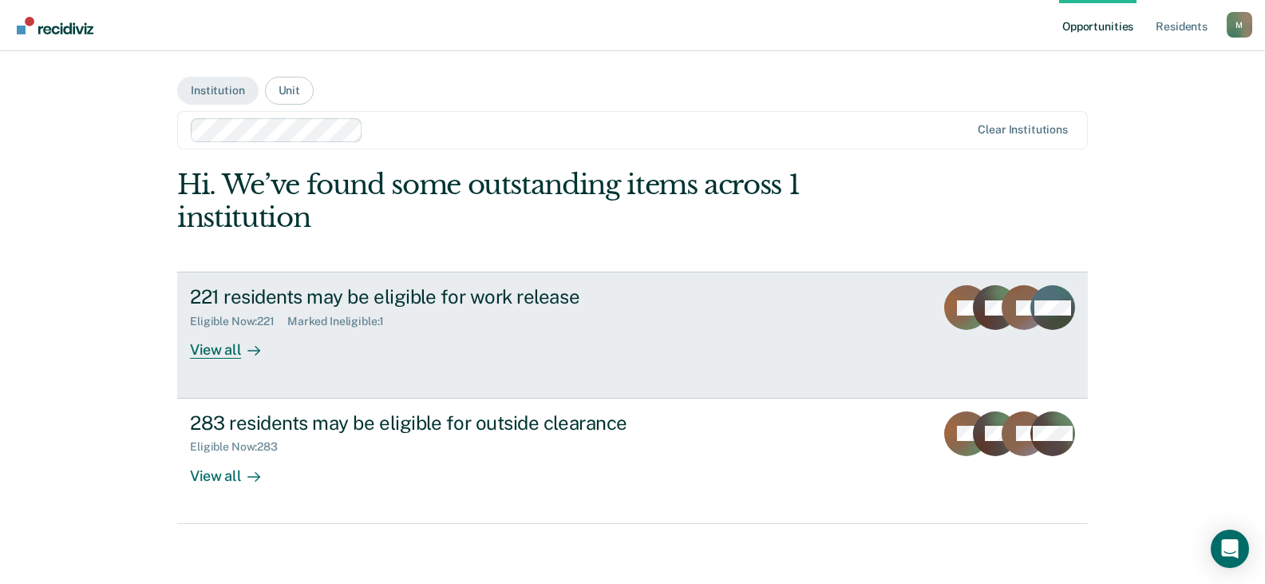
click at [346, 284] on link "221 residents may be eligible for work release Eligible Now : 221 Marked Inelig…" at bounding box center [632, 334] width 911 height 126
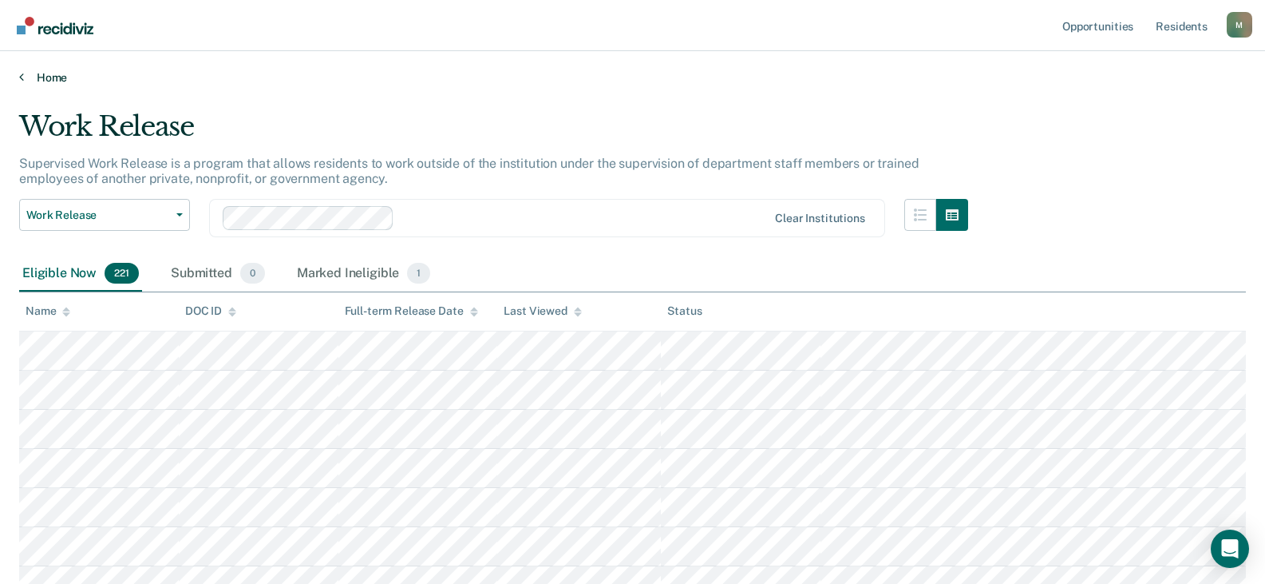
click at [50, 75] on link "Home" at bounding box center [632, 77] width 1227 height 14
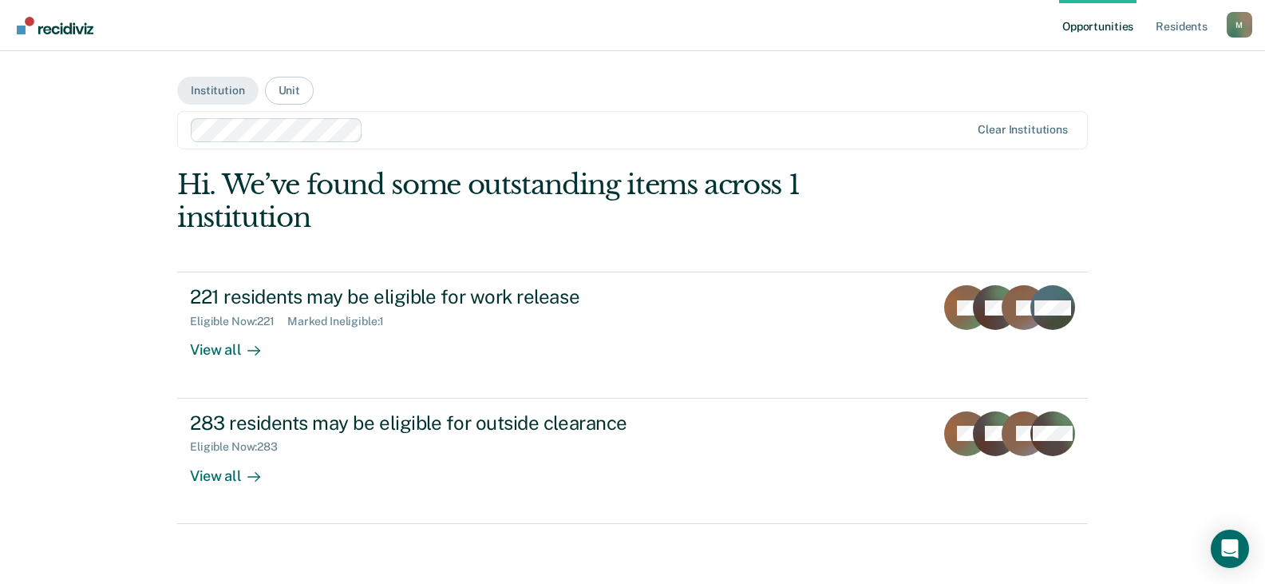
click at [1250, 26] on div "M" at bounding box center [1240, 25] width 26 height 26
click at [1131, 65] on link "Profile" at bounding box center [1175, 65] width 129 height 14
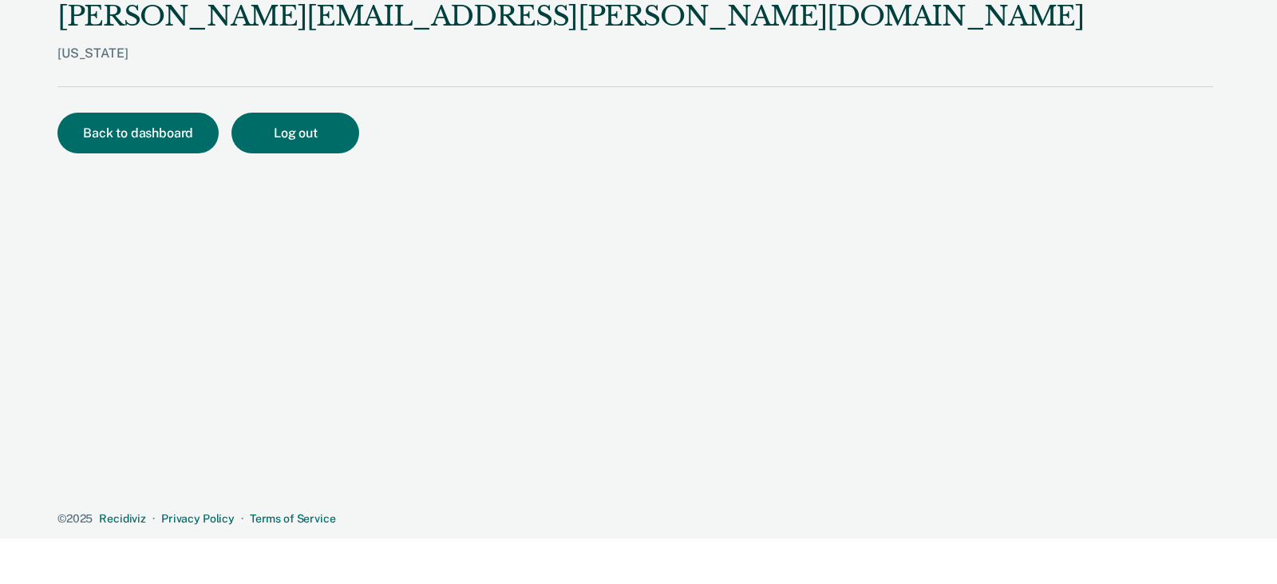
click at [113, 57] on div "Missouri" at bounding box center [570, 66] width 1027 height 41
click at [95, 53] on div "Missouri" at bounding box center [570, 66] width 1027 height 41
click at [67, 55] on div "Missouri" at bounding box center [570, 66] width 1027 height 41
click at [135, 123] on button "Back to dashboard" at bounding box center [137, 133] width 161 height 41
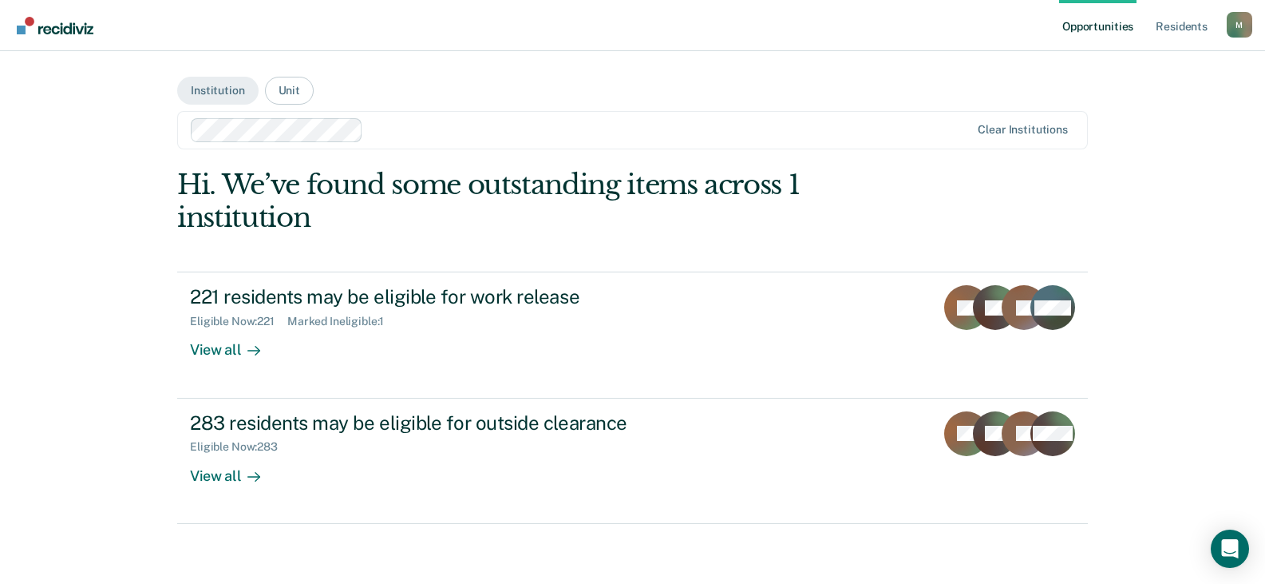
click at [1252, 26] on div "Opportunities Resident s Martin.Beahan@doc.mo.gov M Profile How it works Log Out" at bounding box center [632, 25] width 1265 height 51
click at [1244, 28] on div "M" at bounding box center [1240, 25] width 26 height 26
click at [1088, 26] on link "Opportunities" at bounding box center [1097, 25] width 77 height 51
click at [1094, 26] on link "Opportunities" at bounding box center [1097, 25] width 77 height 51
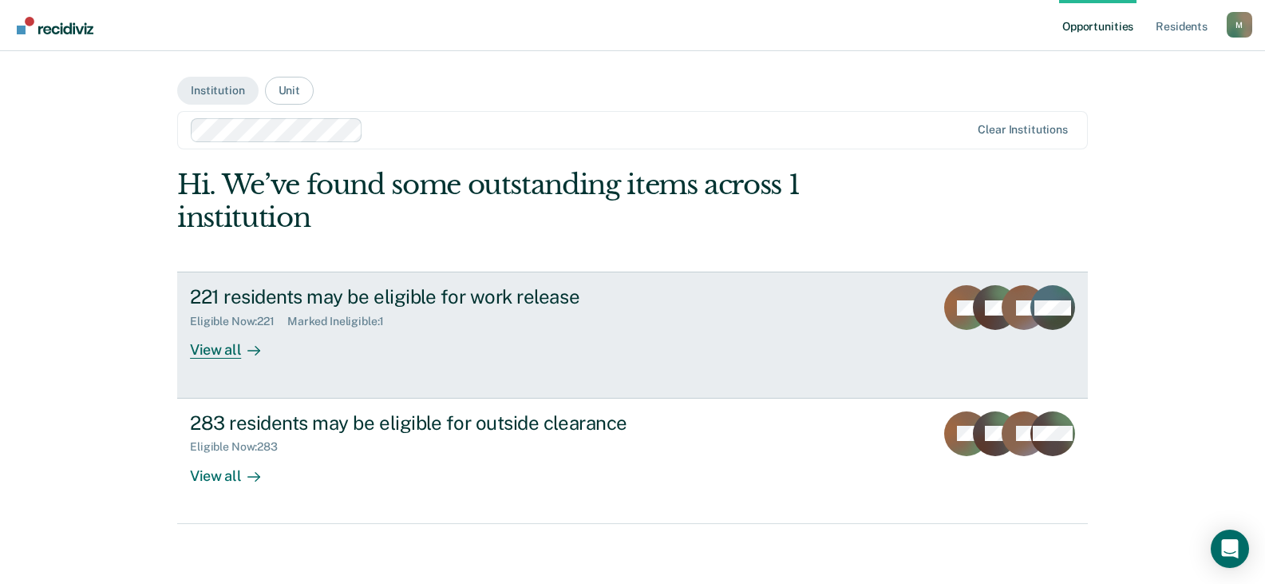
click at [332, 298] on div "221 residents may be eligible for work release" at bounding box center [470, 296] width 560 height 23
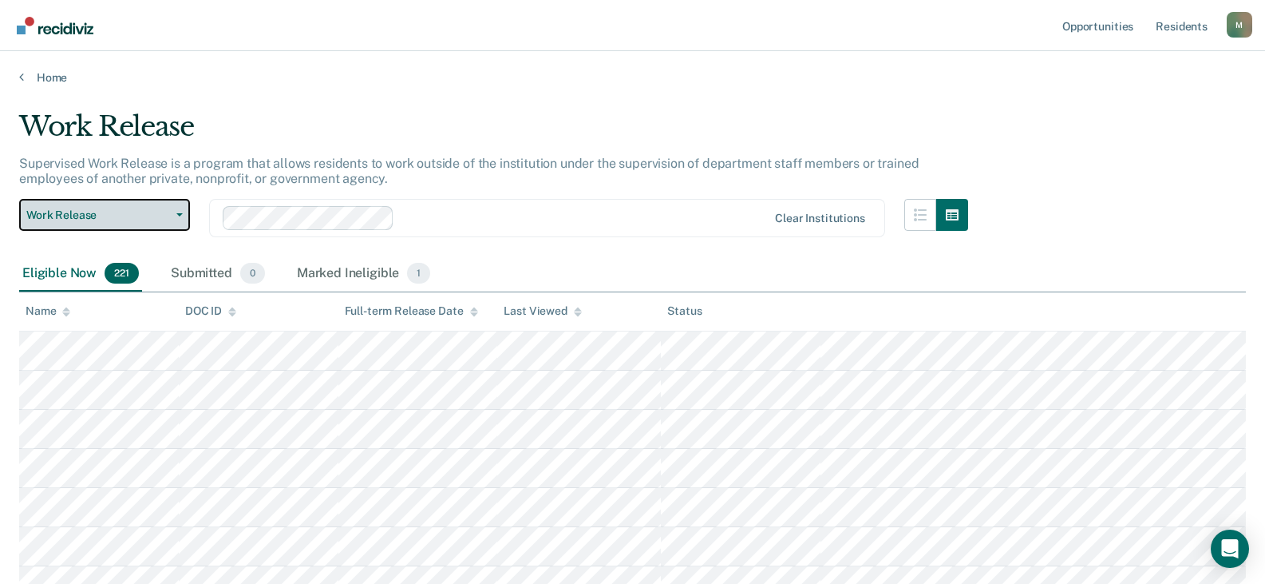
click at [100, 220] on span "Work Release" at bounding box center [98, 215] width 144 height 14
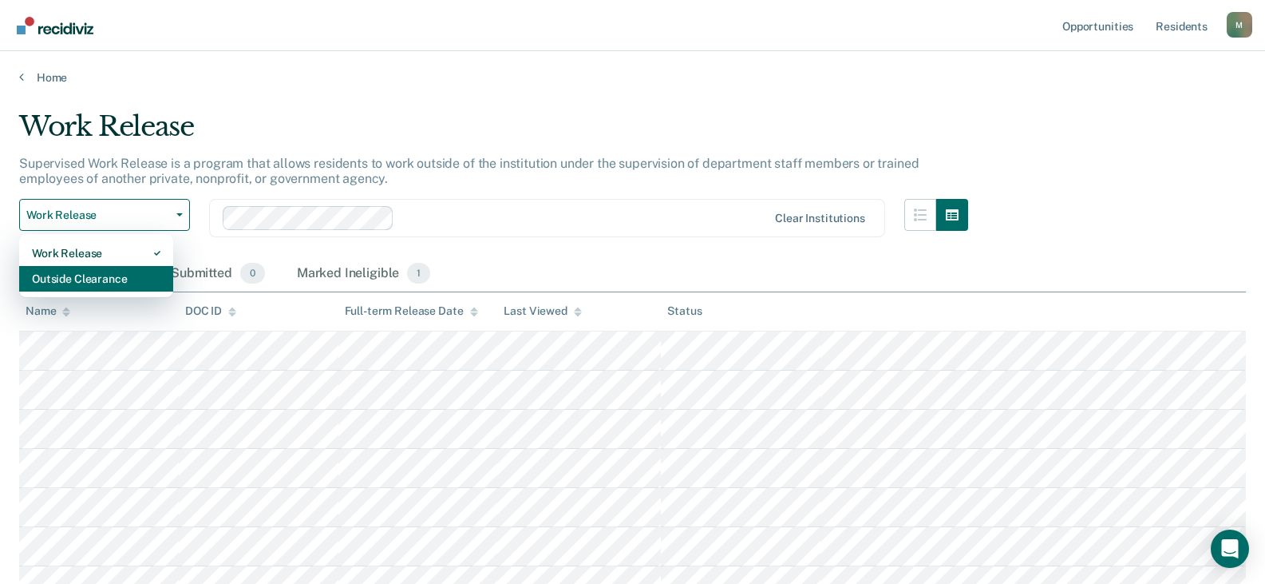
click at [89, 279] on div "Outside Clearance" at bounding box center [96, 279] width 129 height 26
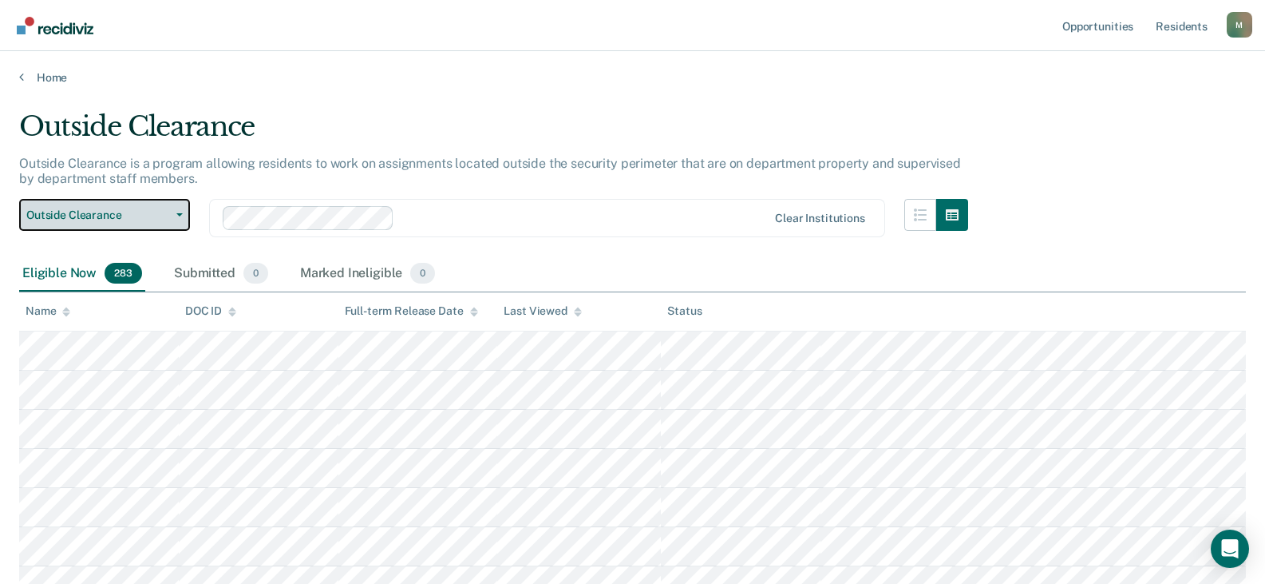
click at [112, 219] on span "Outside Clearance" at bounding box center [98, 215] width 144 height 14
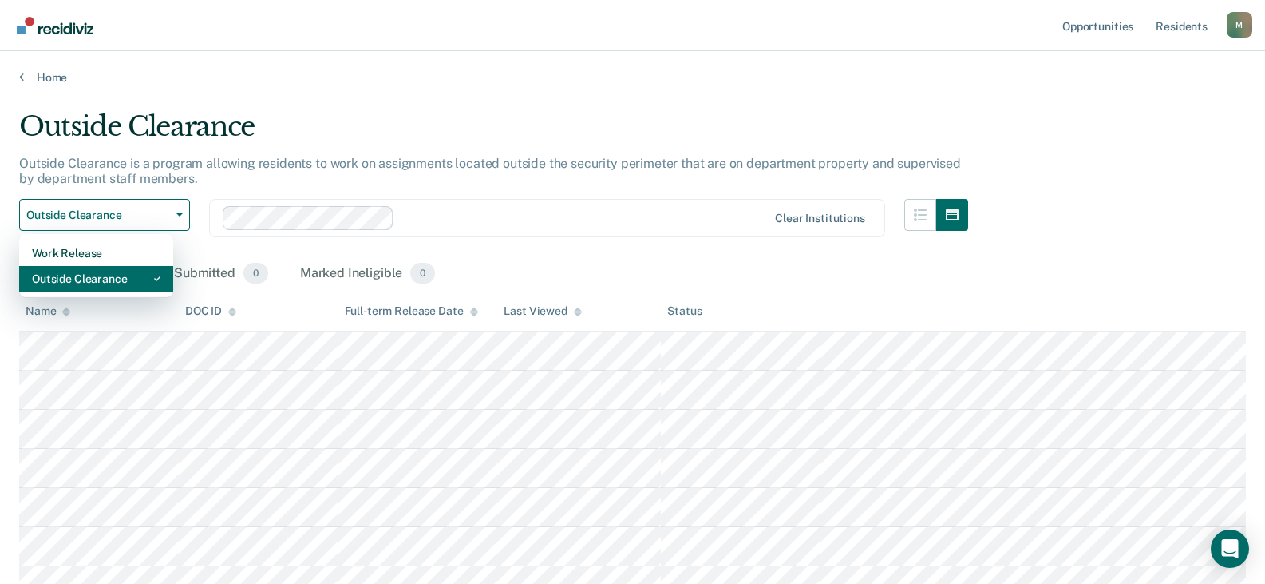
click at [79, 275] on div "Outside Clearance" at bounding box center [96, 279] width 129 height 26
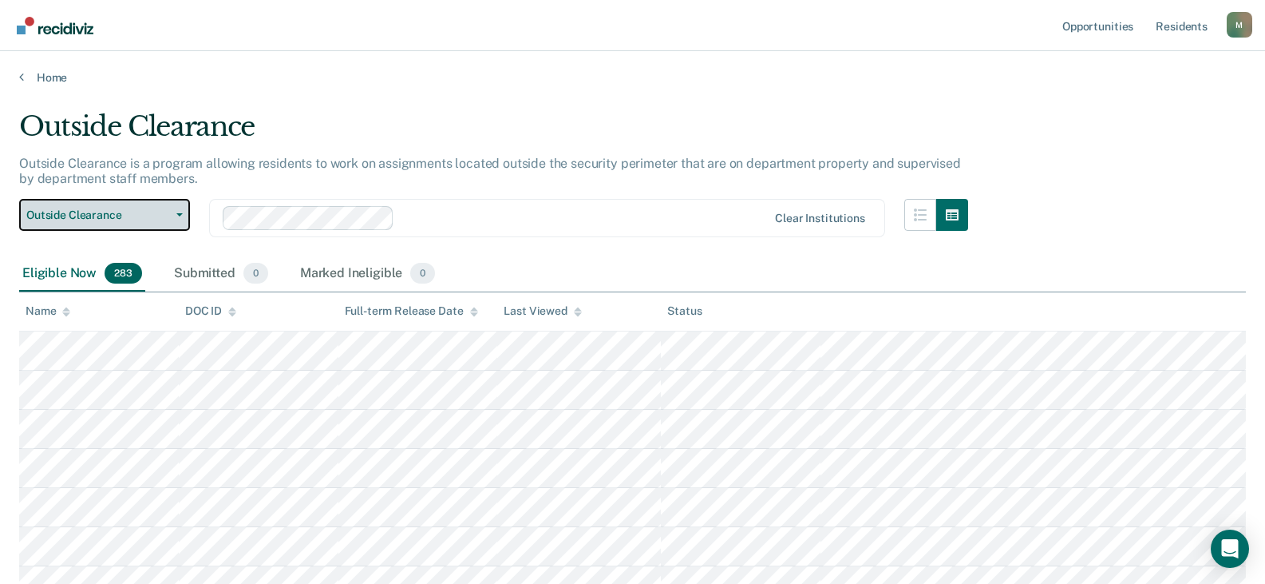
click at [95, 224] on button "Outside Clearance" at bounding box center [104, 215] width 171 height 32
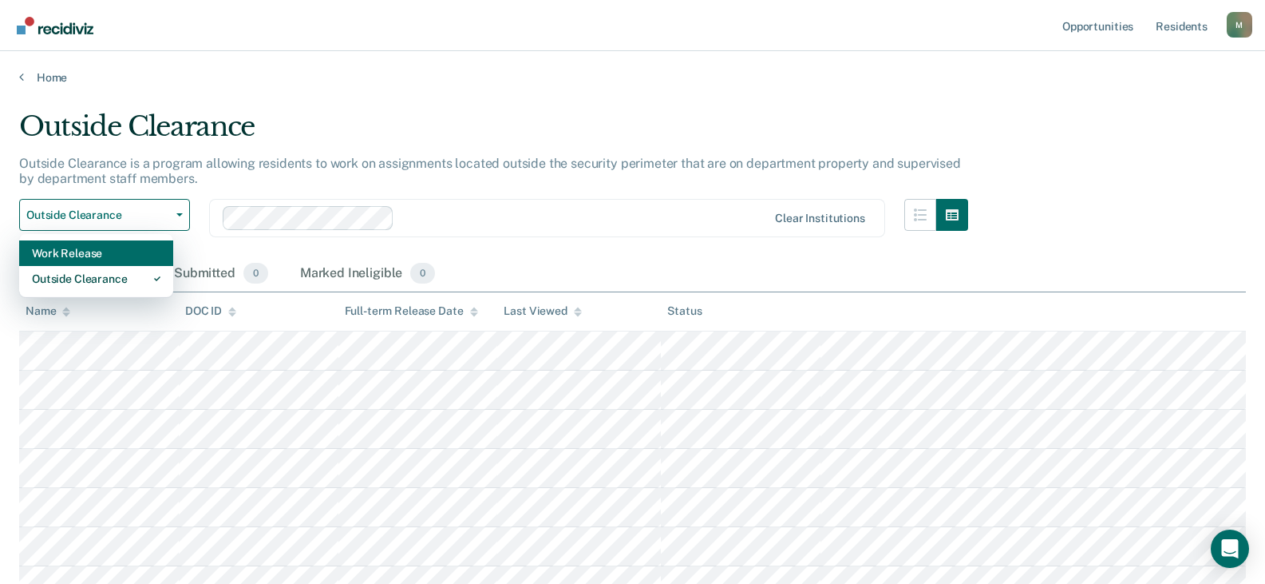
click at [97, 257] on div "Work Release" at bounding box center [96, 253] width 129 height 26
